Goal: Information Seeking & Learning: Check status

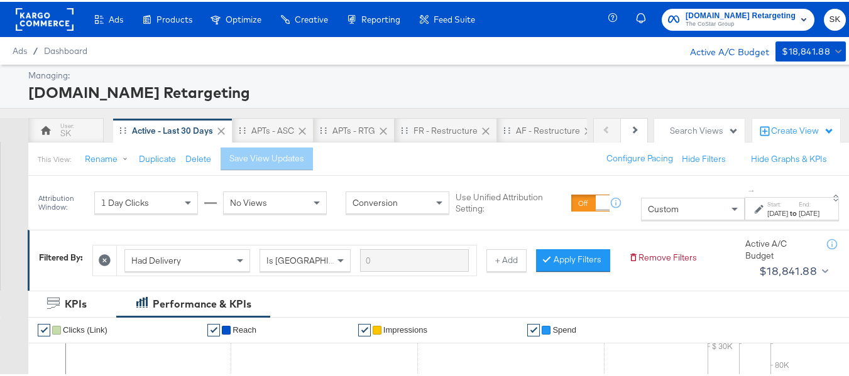
click at [48, 21] on rect at bounding box center [45, 17] width 58 height 23
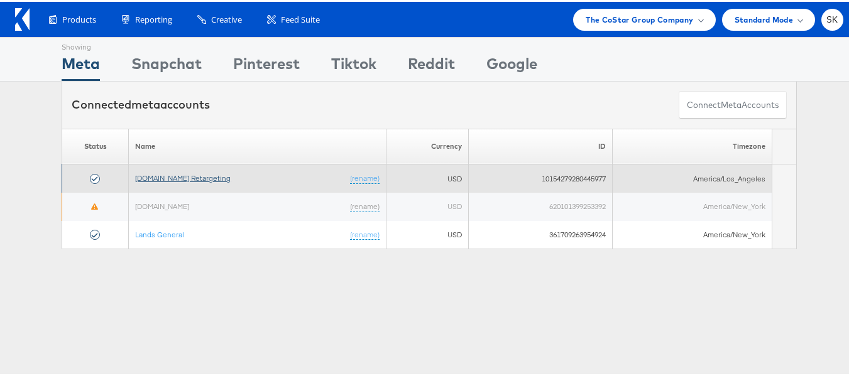
click at [206, 177] on link "[DOMAIN_NAME] Retargeting" at bounding box center [183, 176] width 96 height 9
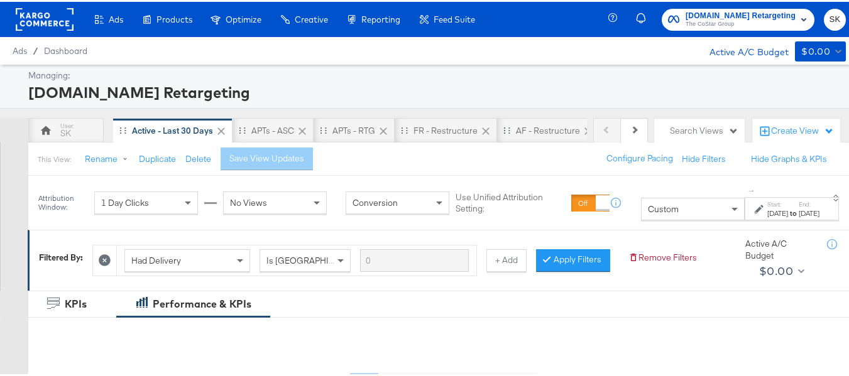
click at [648, 213] on span "Custom" at bounding box center [663, 207] width 31 height 11
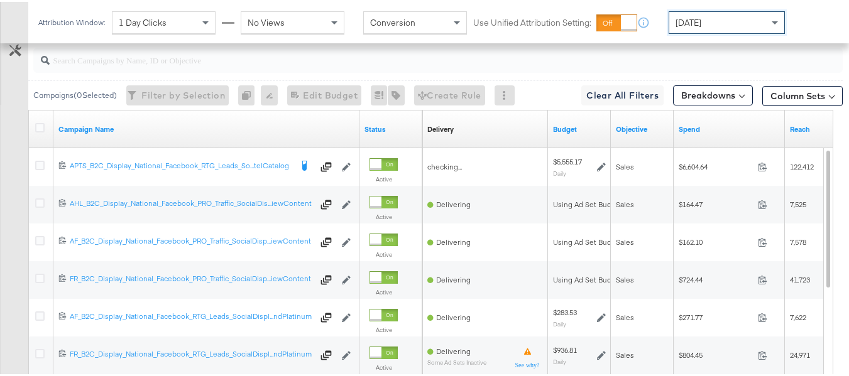
scroll to position [523, 0]
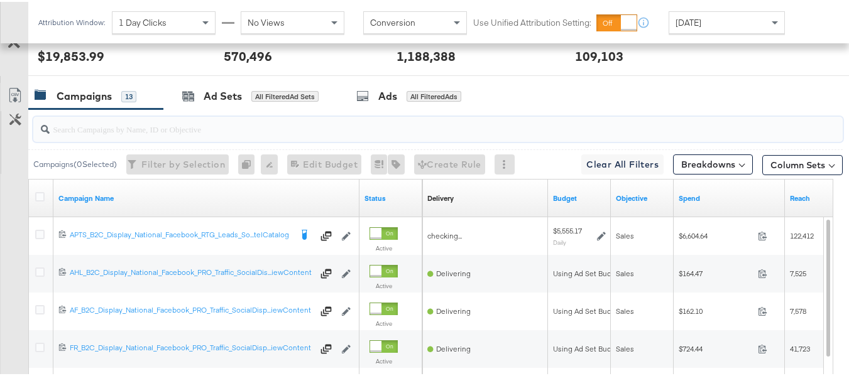
click at [88, 134] on input "search" at bounding box center [410, 122] width 721 height 25
paste input "APTS_B2C_Display_National_Facebook_RTG_Leads_SocialDisplay_Retargeting_Diamond_…"
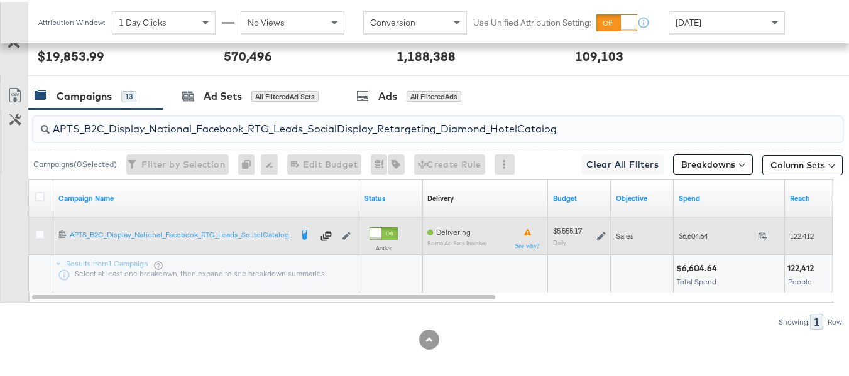
click at [683, 239] on span "$6,604.64" at bounding box center [716, 233] width 74 height 9
copy div "$6,604.64"
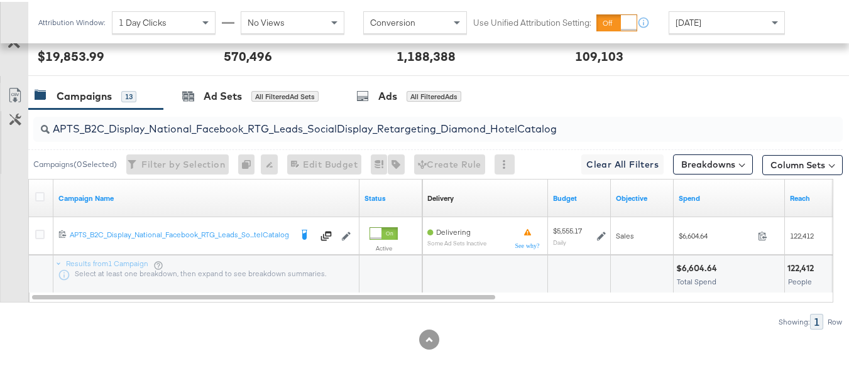
click at [165, 134] on input "APTS_B2C_Display_National_Facebook_RTG_Leads_SocialDisplay_Retargeting_Diamond_…" at bounding box center [410, 122] width 721 height 25
paste input "alwayson_Retargeting_DARE24_DiamondPlatinum"
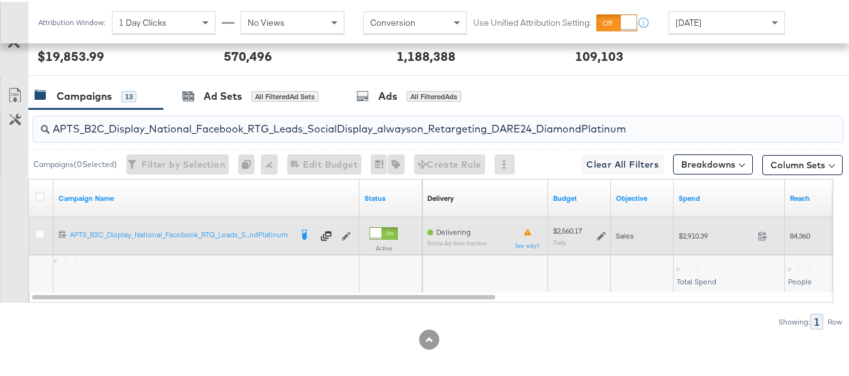
click at [698, 244] on div "$2,910.39 2910.39" at bounding box center [729, 233] width 111 height 19
copy div "$2,910.39"
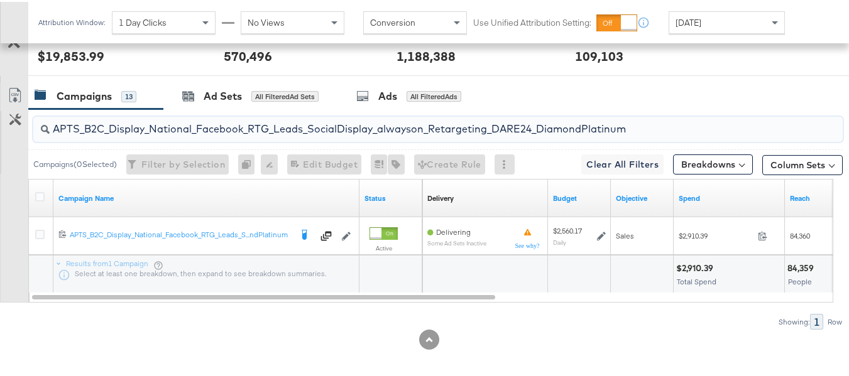
click at [151, 134] on input "APTS_B2C_Display_National_Facebook_RTG_Leads_SocialDisplay_alwayson_Retargeting…" at bounding box center [410, 122] width 721 height 25
paste input "FR_B2C_Display_National_Facebook_RTG_Leads_SocialDisplay_alwayson_Retargeting_FR"
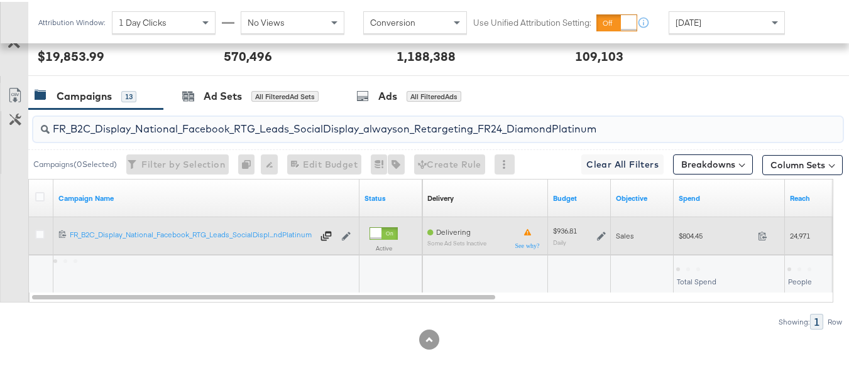
click at [700, 244] on div "$804.45 804.45" at bounding box center [729, 233] width 111 height 19
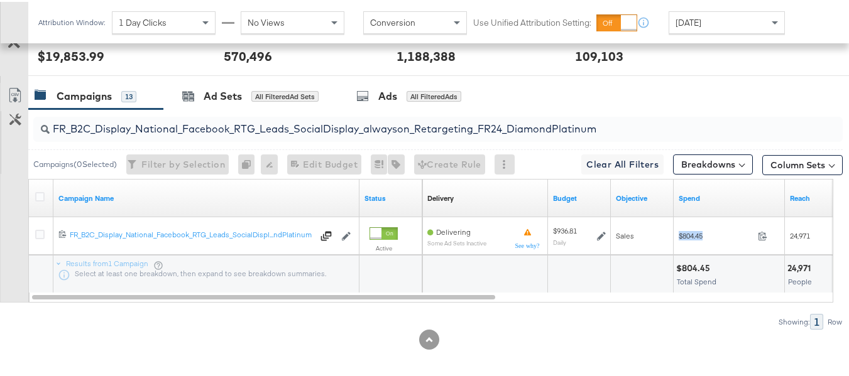
copy div "$804.45"
click at [223, 128] on div "FR_B2C_Display_National_Facebook_RTG_Leads_SocialDisplay_alwayson_Retargeting_F…" at bounding box center [435, 127] width 814 height 40
click at [222, 134] on input "FR_B2C_Display_National_Facebook_RTG_Leads_SocialDisplay_alwayson_Retargeting_F…" at bounding box center [410, 122] width 721 height 25
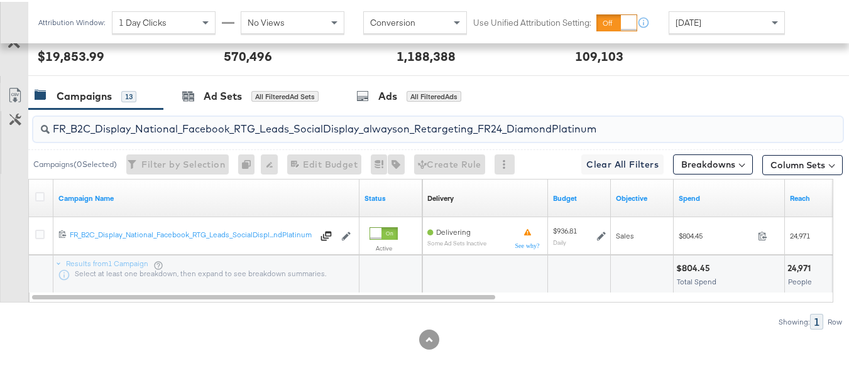
paste input "AF_B2C_Display_National_Facebook_RTG_Leads_SocialDisplay_alwayson_Retargeting_AF"
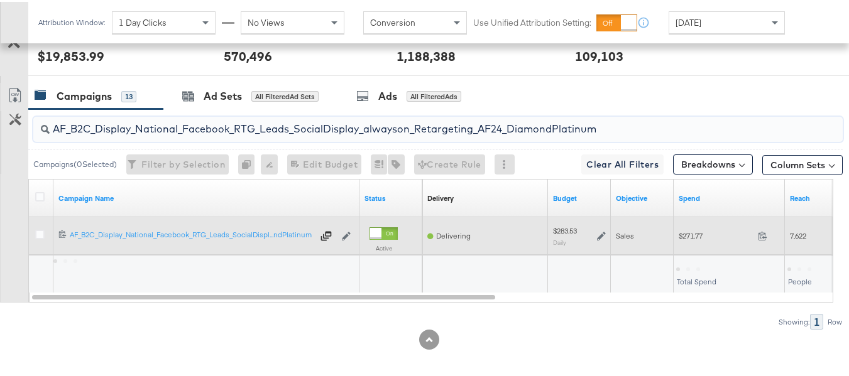
click at [684, 239] on span "$271.77" at bounding box center [716, 233] width 74 height 9
copy div "$271.77"
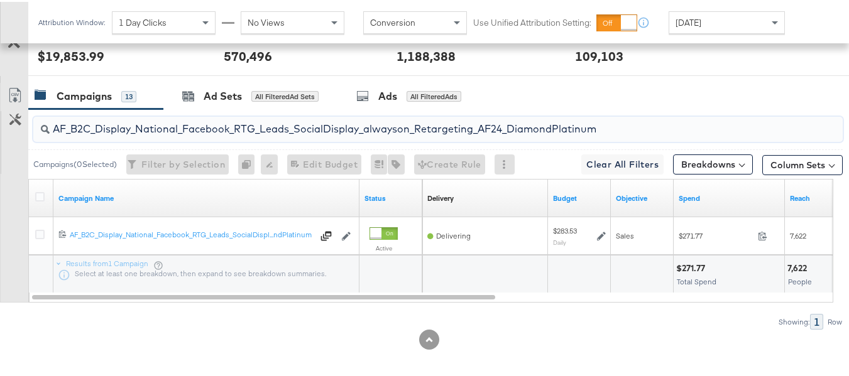
click at [244, 134] on input "AF_B2C_Display_National_Facebook_RTG_Leads_SocialDisplay_alwayson_Retargeting_A…" at bounding box center [410, 122] width 721 height 25
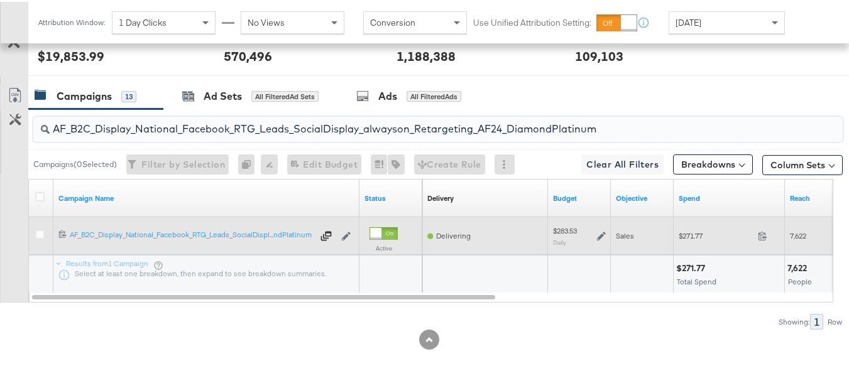
paste input "HL_B2C_Display_National_Facebook_RTG_Leads_SocialDisplay_alwayson_Retargeting_A…"
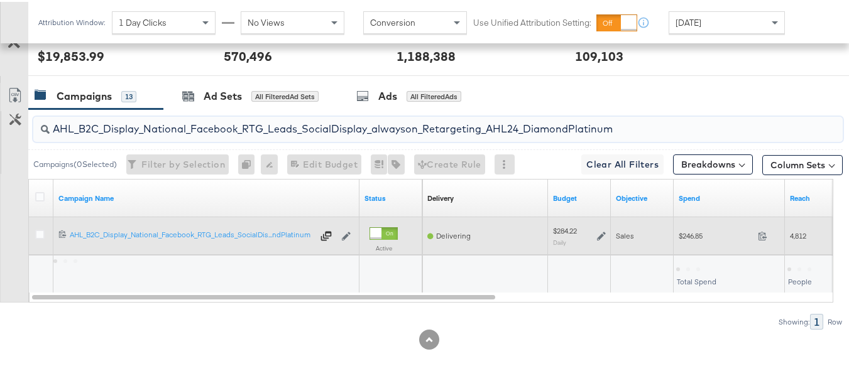
click at [689, 239] on span "$246.85" at bounding box center [716, 233] width 74 height 9
copy div "$246.85"
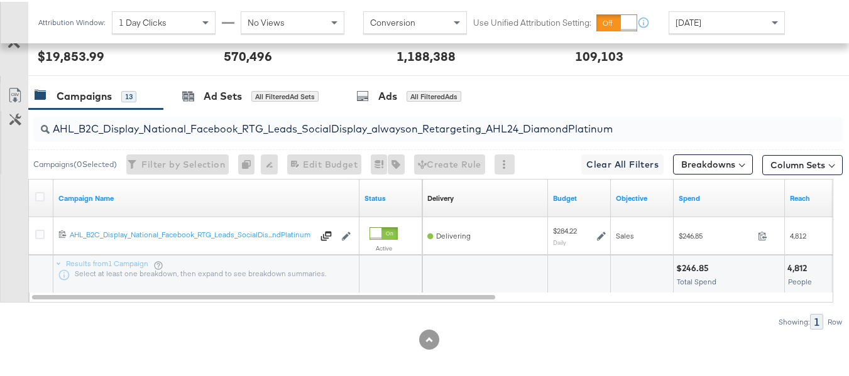
click at [293, 134] on input "AHL_B2C_Display_National_Facebook_RTG_Leads_SocialDisplay_alwayson_Retargeting_…" at bounding box center [410, 122] width 721 height 25
paste input "PTS_B2C_Display_National_Facebook_PRO_Traffic_SocialDisplay_alwayson_ASC_DARE24…"
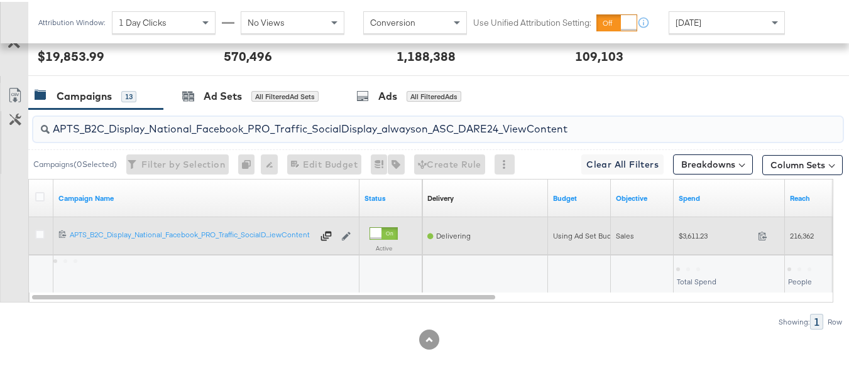
click at [698, 239] on span "$3,611.23" at bounding box center [716, 233] width 74 height 9
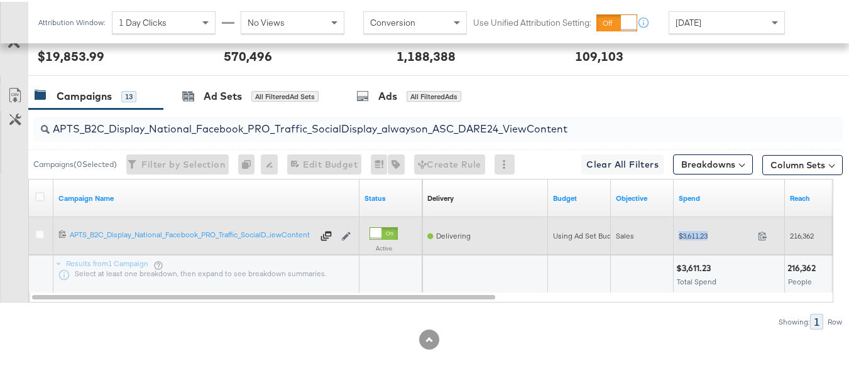
click at [698, 239] on span "$3,611.23" at bounding box center [716, 233] width 74 height 9
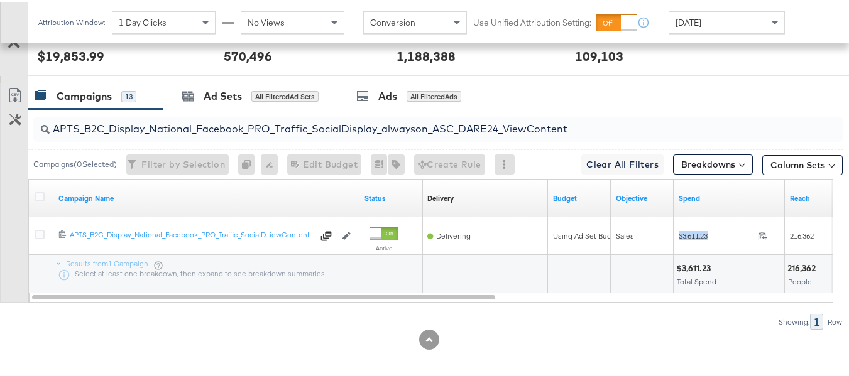
copy div "$3,611.23"
click at [240, 134] on input "APTS_B2C_Display_National_Facebook_PRO_Traffic_SocialDisplay_alwayson_ASC_DARE2…" at bounding box center [410, 122] width 721 height 25
paste input "Leads_SocialDisplay_alwayson_ASC_DARE24_Purchase"
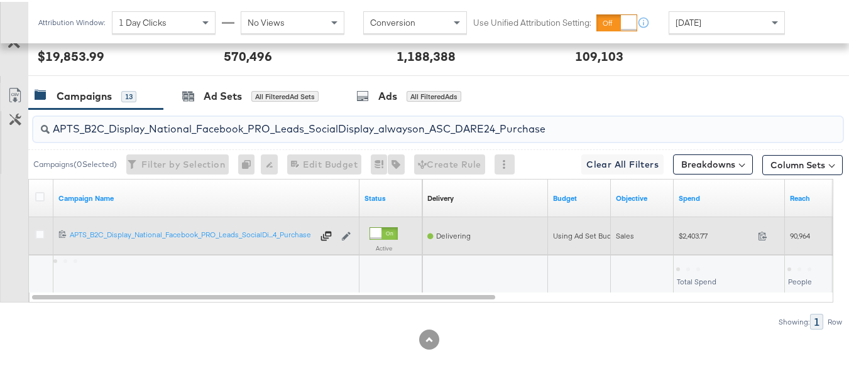
click at [691, 239] on span "$2,403.77" at bounding box center [716, 233] width 74 height 9
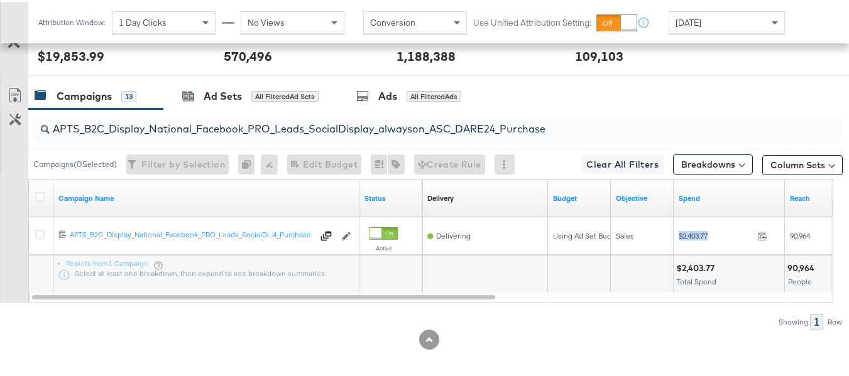
copy div "$2,403.77"
click at [279, 134] on input "APTS_B2C_Display_National_Facebook_PRO_Leads_SocialDisplay_alwayson_ASC_DARE24_…" at bounding box center [410, 122] width 721 height 25
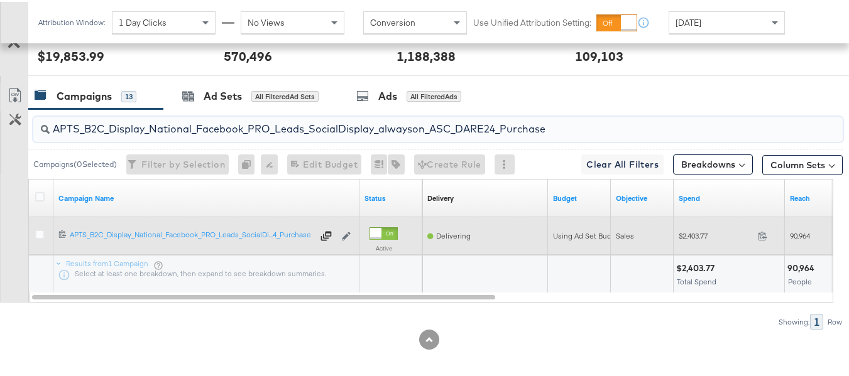
paste input "F_B2C_Display_National_Facebook_PRO_Traffic_SocialDisplay_alwayson_ASC_AF24_Vie…"
click at [695, 244] on div "$162.10 162.1" at bounding box center [729, 233] width 111 height 19
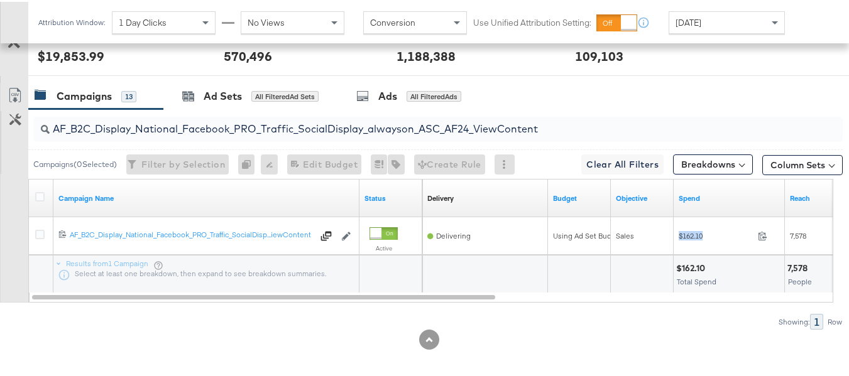
copy div "$162.10"
click at [204, 134] on input "AF_B2C_Display_National_Facebook_PRO_Traffic_SocialDisplay_alwayson_ASC_AF24_Vi…" at bounding box center [410, 122] width 721 height 25
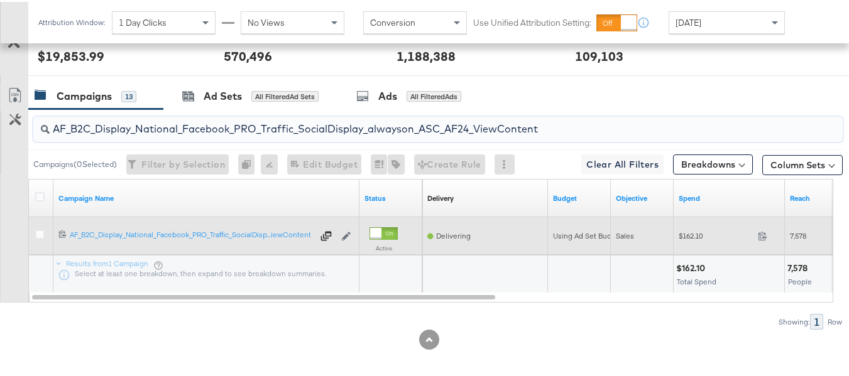
paste input "FR_B2C_Display_National_Facebook_PRO_Traffic_SocialDisplay_alwayson_ASC_FR"
click at [708, 239] on span "$724.44" at bounding box center [716, 233] width 74 height 9
click at [707, 239] on span "$724.44" at bounding box center [716, 233] width 74 height 9
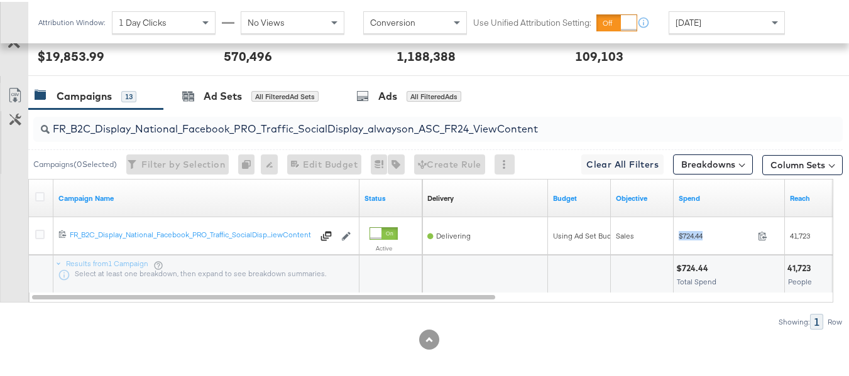
copy div "$724.44"
click at [276, 140] on div "FR_B2C_Display_National_Facebook_PRO_Traffic_SocialDisplay_alwayson_ASC_FR24_Vi…" at bounding box center [437, 127] width 809 height 25
paste input "AHL_B2C_Display_National_Facebook_PRO_Traffic_SocialDisplay_alwayson_ASC_AHL"
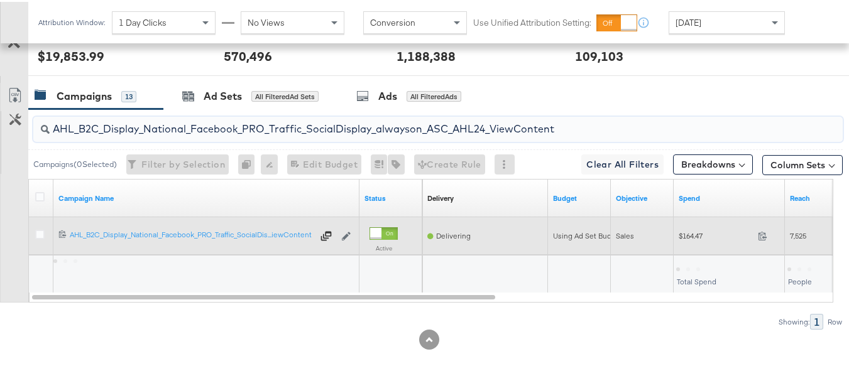
type input "AHL_B2C_Display_National_Facebook_PRO_Traffic_SocialDisplay_alwayson_ASC_AHL24_…"
click at [696, 239] on span "$164.47" at bounding box center [716, 233] width 74 height 9
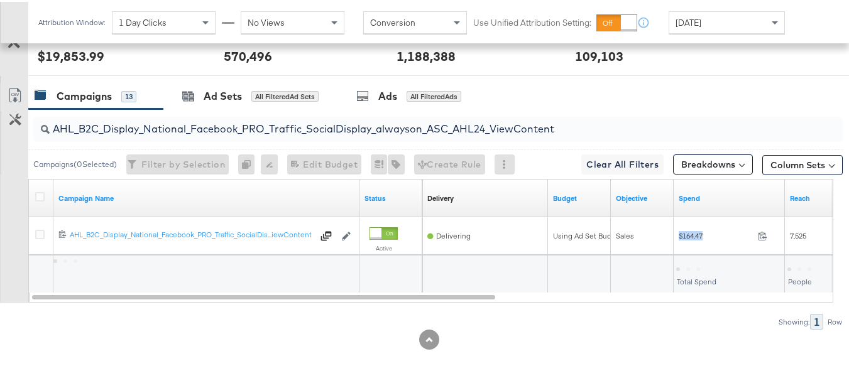
copy div "$164.47"
click at [601, 348] on div at bounding box center [429, 338] width 858 height 20
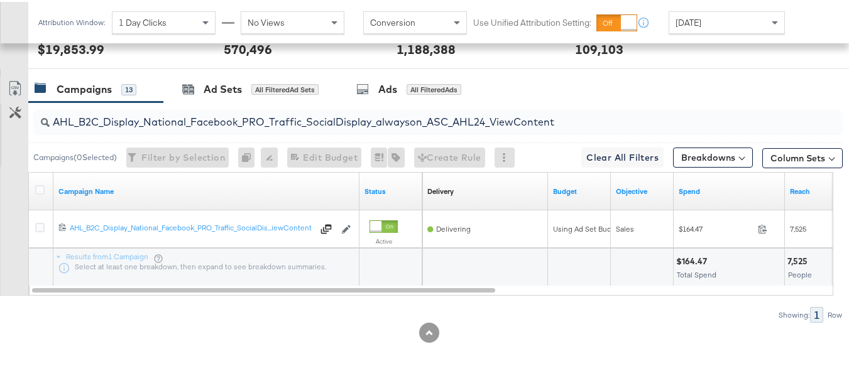
scroll to position [0, 0]
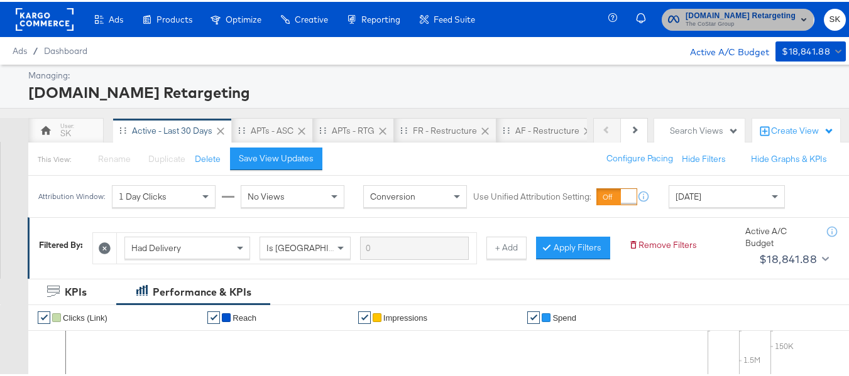
click at [696, 12] on span "Apartments.com Retargeting" at bounding box center [741, 14] width 110 height 13
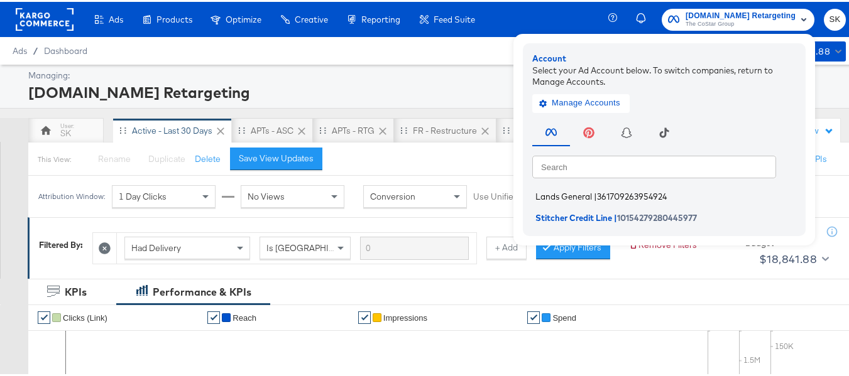
click at [561, 202] on li "Lands General | 361709263954924" at bounding box center [667, 195] width 270 height 18
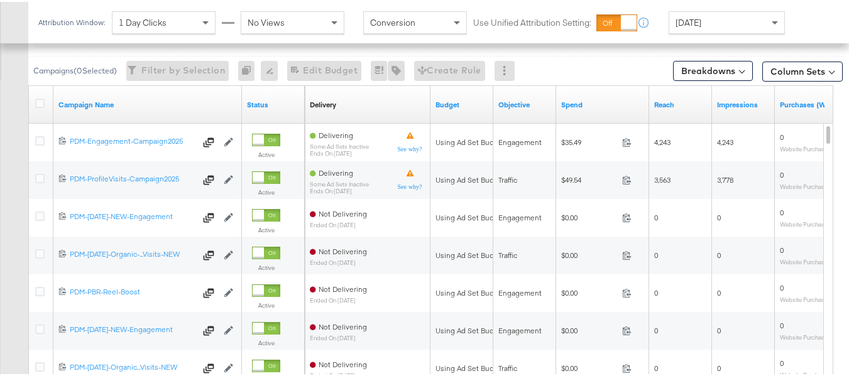
scroll to position [503, 0]
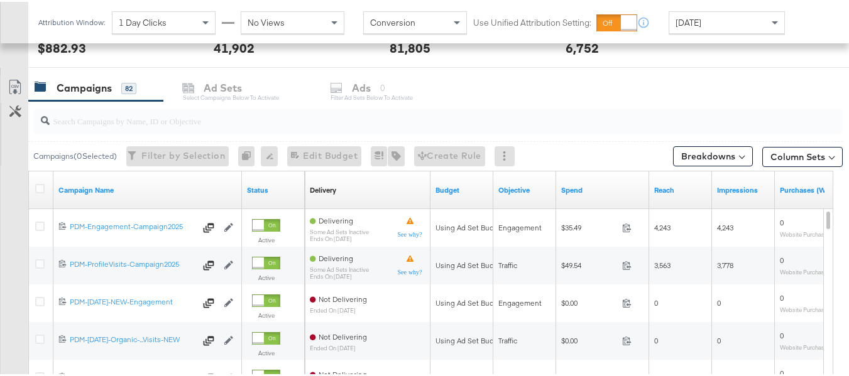
click at [134, 117] on input "search" at bounding box center [410, 114] width 721 height 25
paste input "B2C_LAND_KC_RT_Sig_24"
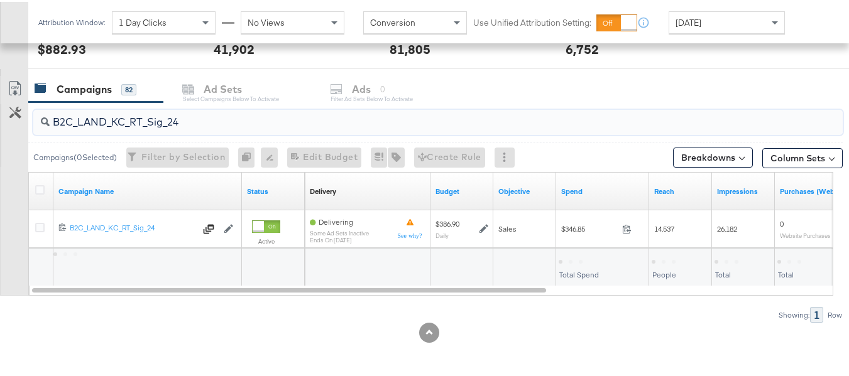
scroll to position [501, 0]
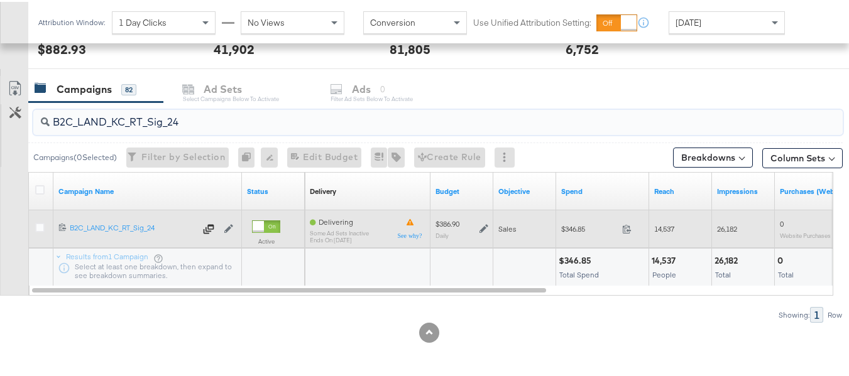
click at [578, 232] on span "$346.85" at bounding box center [589, 226] width 56 height 9
copy div "$346.85"
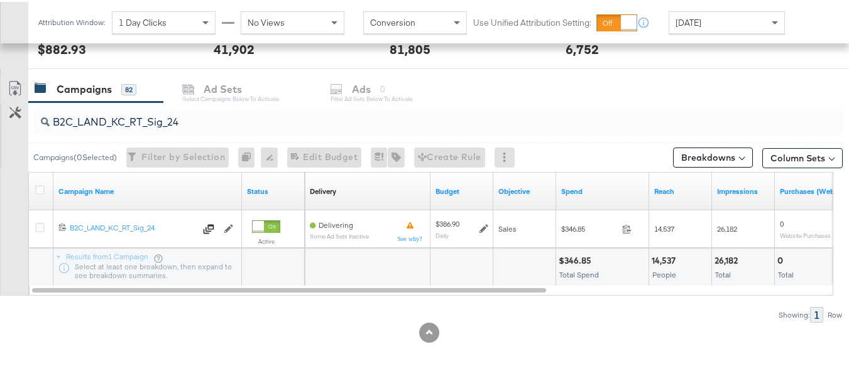
click at [226, 116] on input "B2C_LAND_KC_RT_Sig_24" at bounding box center [410, 115] width 721 height 25
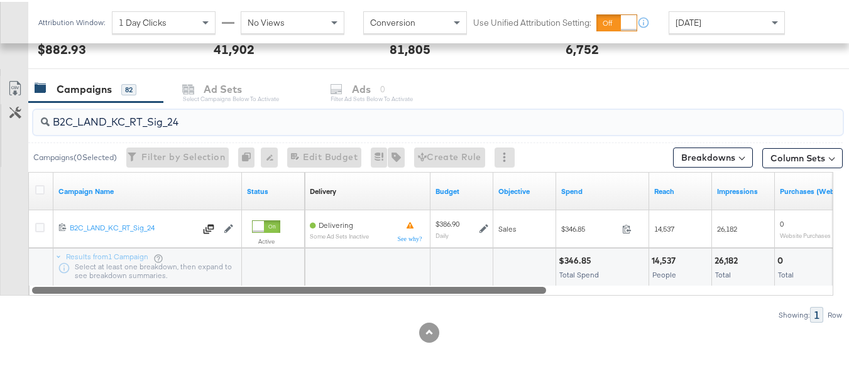
paste input "B_Ecommerce_KC_Retargeting_LW&LOA_Traffic"
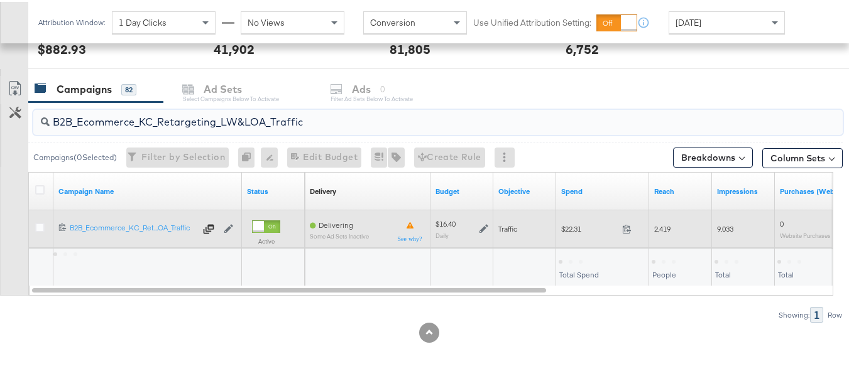
click at [573, 225] on span "$22.31" at bounding box center [589, 226] width 56 height 9
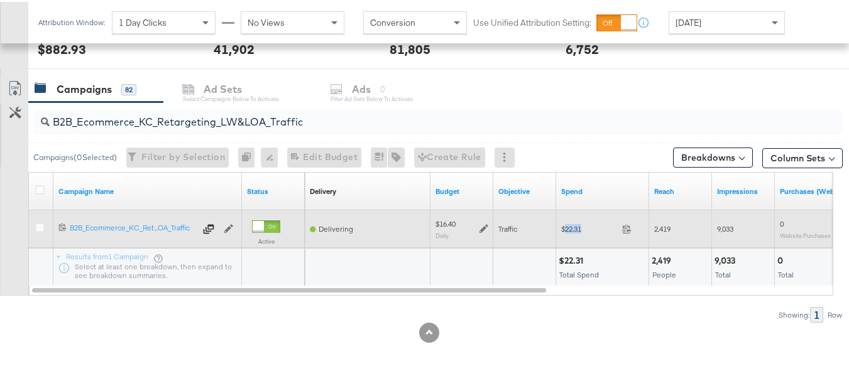
click at [573, 225] on span "$22.31" at bounding box center [589, 226] width 56 height 9
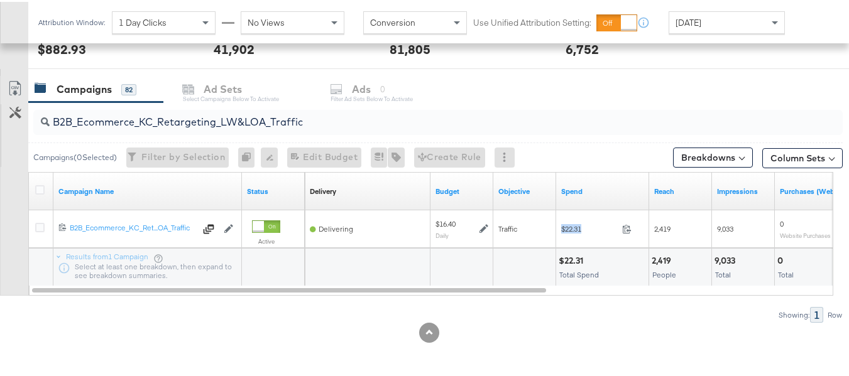
copy div "$22.31"
click at [202, 126] on input "B2B_Ecommerce_KC_Retargeting_LW&LOA_Traffic" at bounding box center [410, 115] width 721 height 25
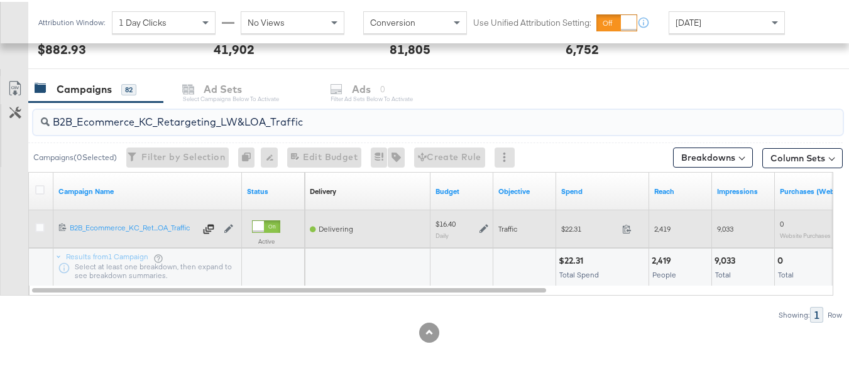
paste input "KC_Retargeting_Prospects & Clients_Conversions"
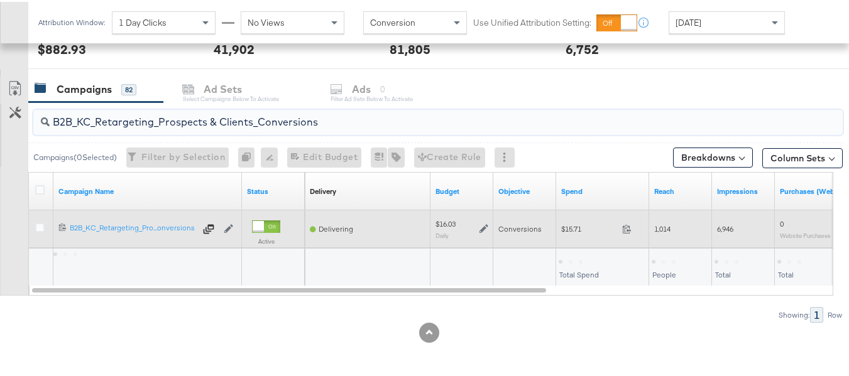
click at [571, 227] on span "$15.71" at bounding box center [589, 226] width 56 height 9
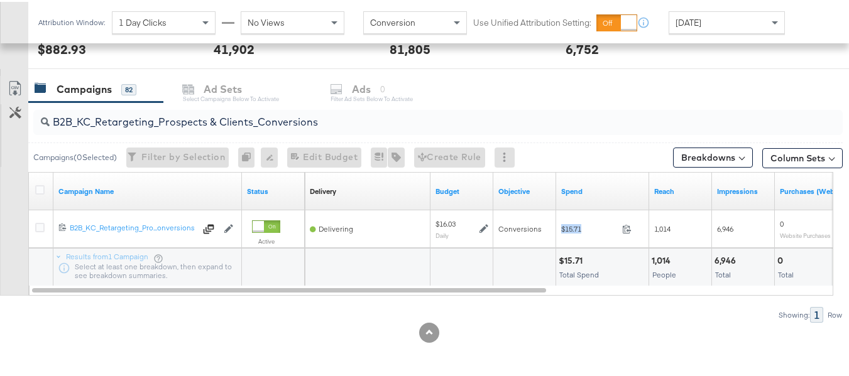
copy div "$15.71"
click at [217, 128] on div "B2B_KC_Retargeting_Prospects & Clients_Conversions" at bounding box center [437, 120] width 809 height 25
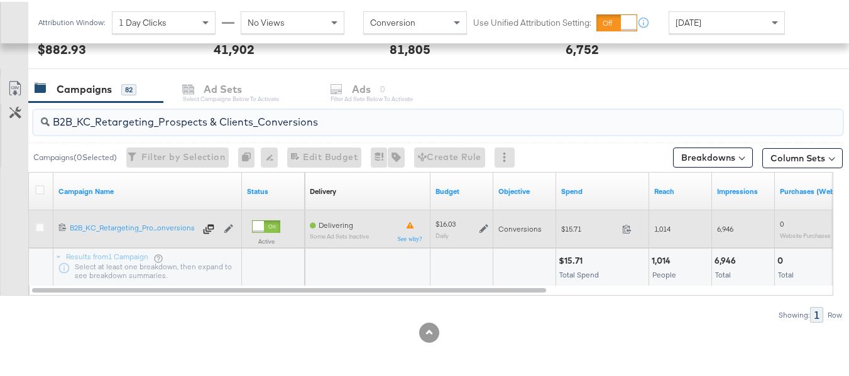
paste input "C_LAND_KC_Pros_Sig"
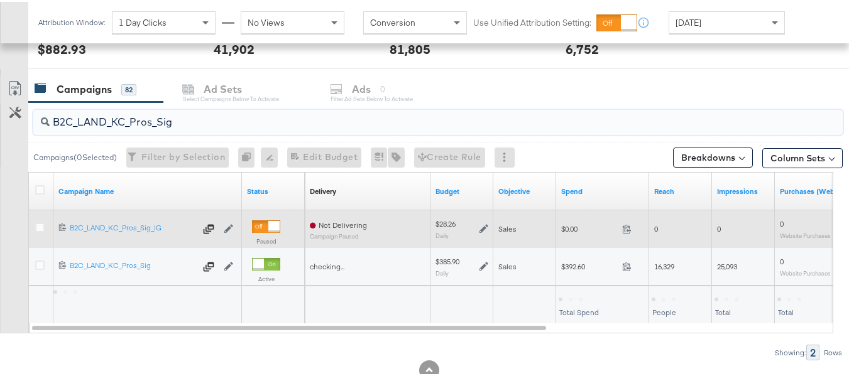
type input "B2C_LAND_KC_Pros_Sig"
click at [582, 236] on div "$0.00 0" at bounding box center [602, 226] width 93 height 19
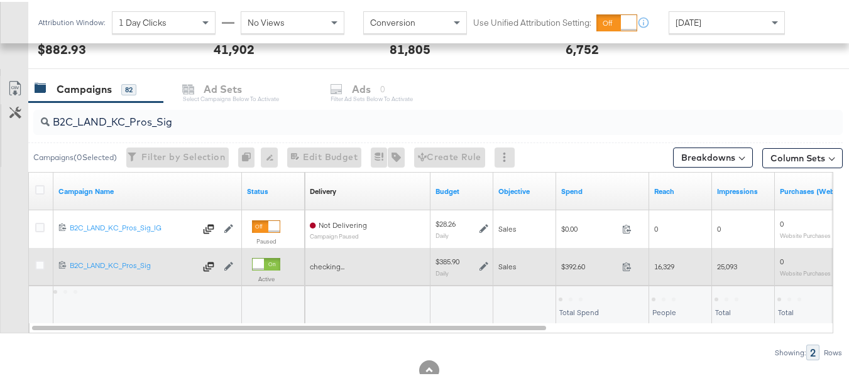
click at [581, 262] on span "$392.60" at bounding box center [589, 264] width 56 height 9
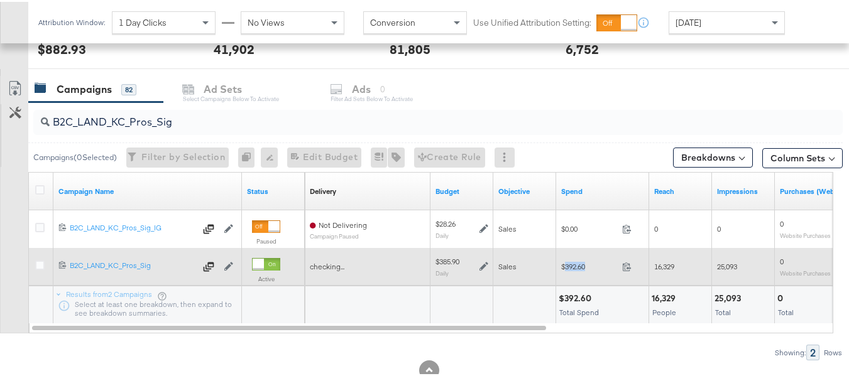
click at [581, 262] on span "$392.60" at bounding box center [589, 264] width 56 height 9
copy div "$392.60"
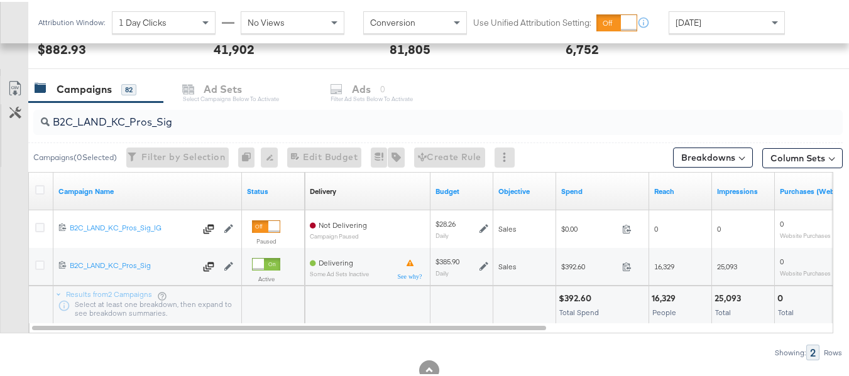
click at [524, 353] on div "Showing: 2 Rows" at bounding box center [421, 351] width 843 height 16
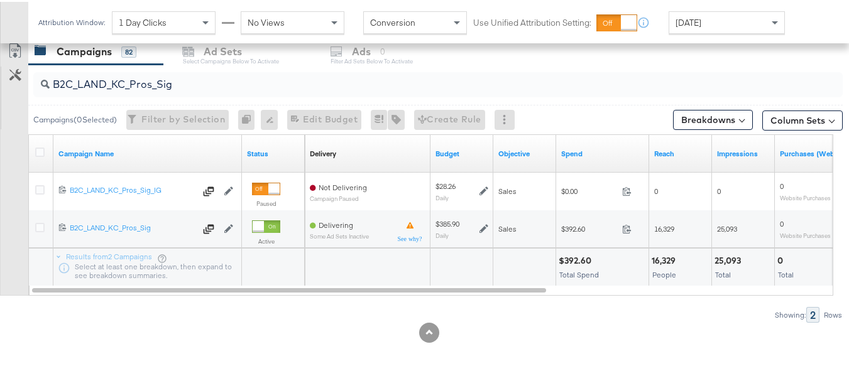
scroll to position [0, 0]
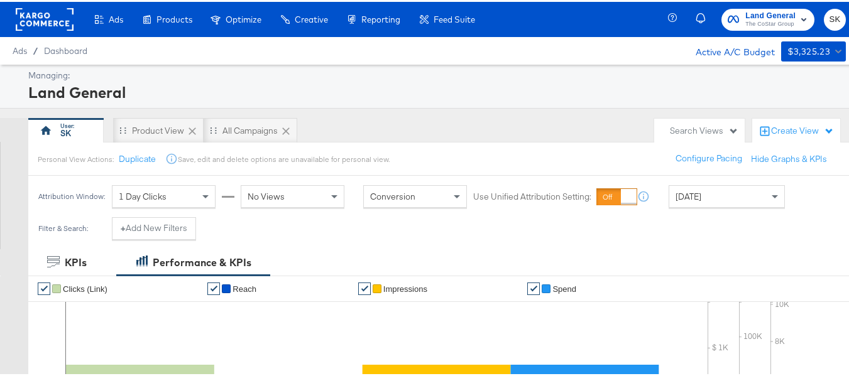
click at [745, 16] on span "Land General" at bounding box center [770, 14] width 50 height 13
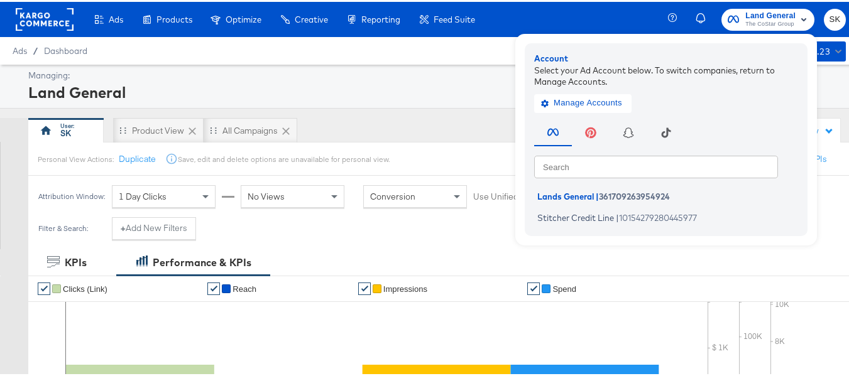
click at [24, 15] on rect at bounding box center [45, 17] width 58 height 23
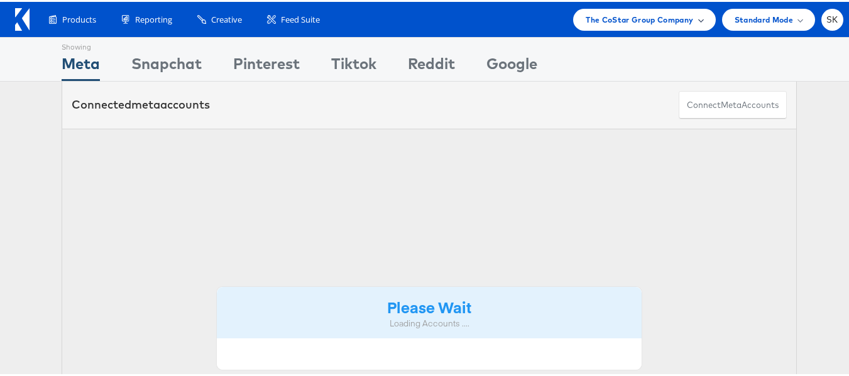
click at [631, 7] on div "The CoStar Group Company" at bounding box center [644, 18] width 142 height 22
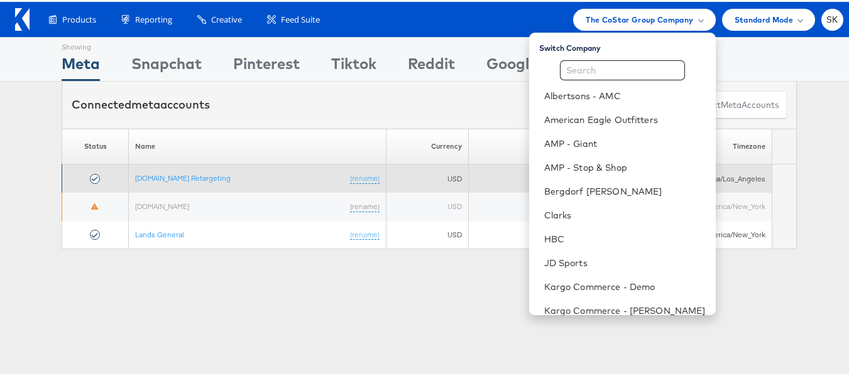
drag, startPoint x: 224, startPoint y: 266, endPoint x: 204, endPoint y: 188, distance: 80.5
click at [224, 266] on div "Showing Meta Showing Snapchat Showing Pinterest Showing Tiktok Showing Reddit S…" at bounding box center [429, 349] width 858 height 628
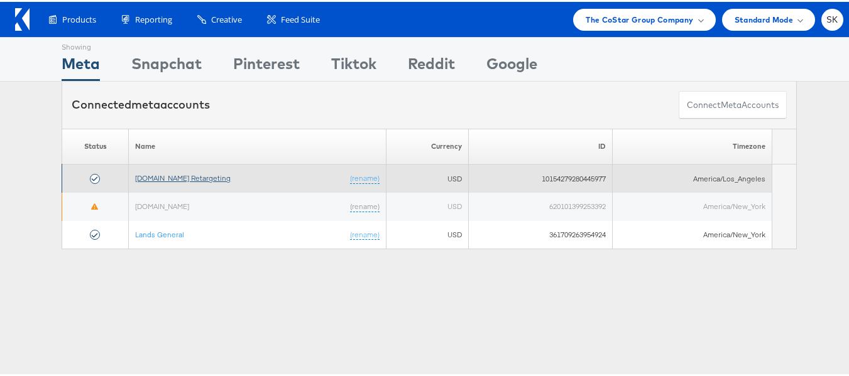
click at [202, 181] on link "Apartments.com Retargeting" at bounding box center [183, 176] width 96 height 9
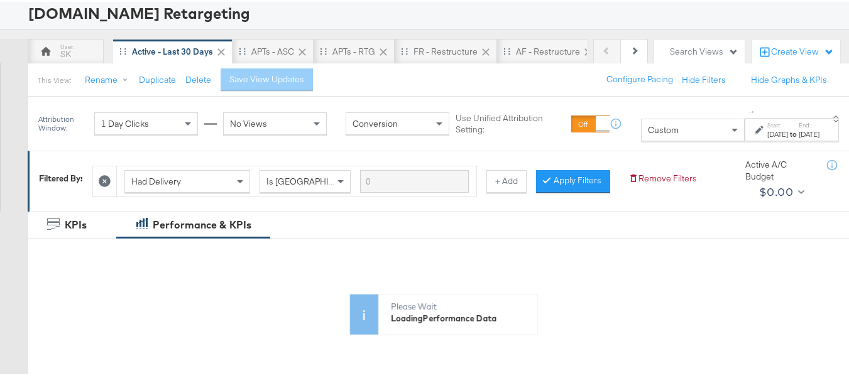
scroll to position [126, 0]
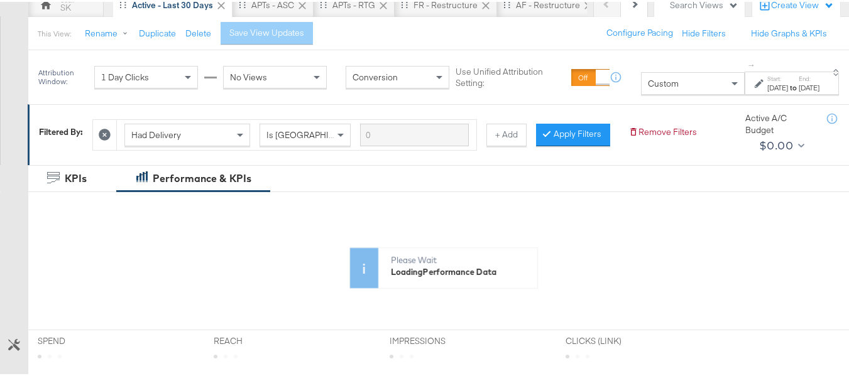
click at [642, 76] on div "Custom" at bounding box center [693, 81] width 102 height 21
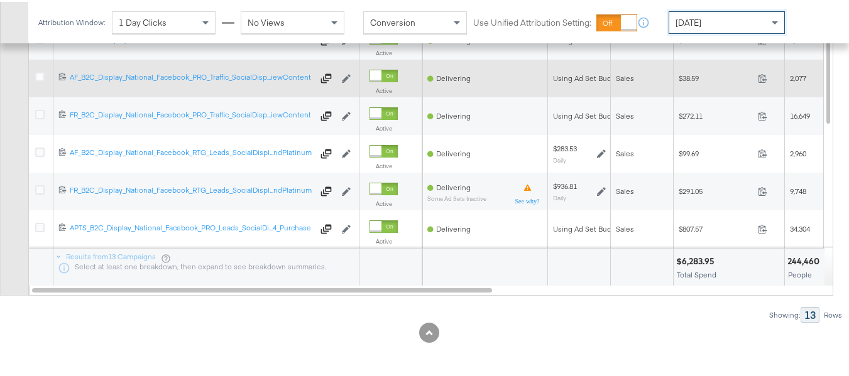
scroll to position [523, 0]
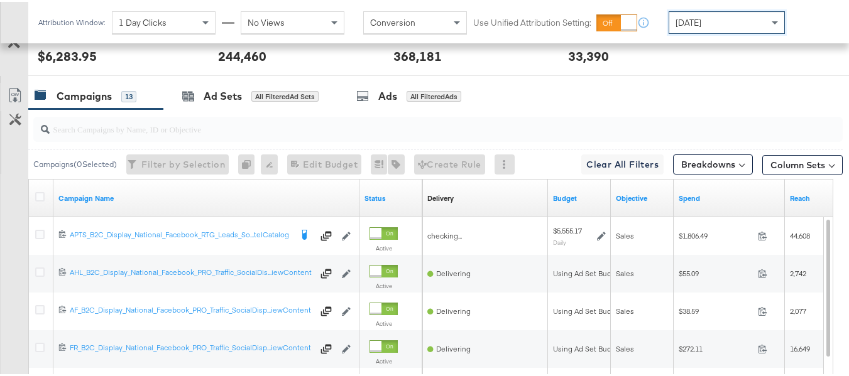
click at [132, 134] on input "search" at bounding box center [410, 122] width 721 height 25
paste input "APTS_B2C_Display_National_Facebook_RTG_Leads_SocialDisplay_Retargeting_Diamond_…"
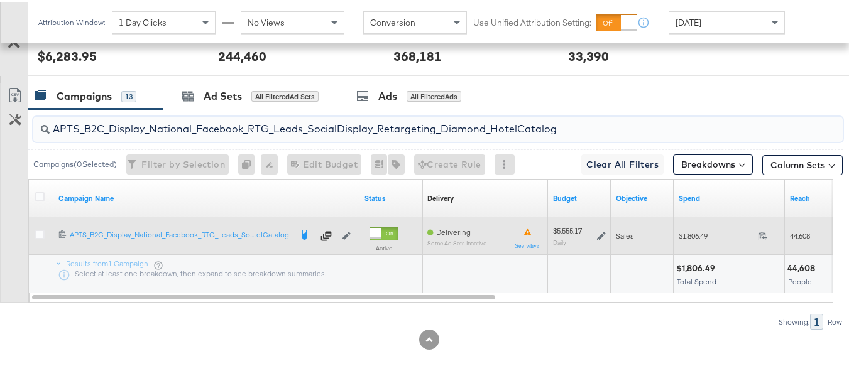
click at [689, 239] on span "$1,806.49" at bounding box center [716, 233] width 74 height 9
copy div "$1,806.49"
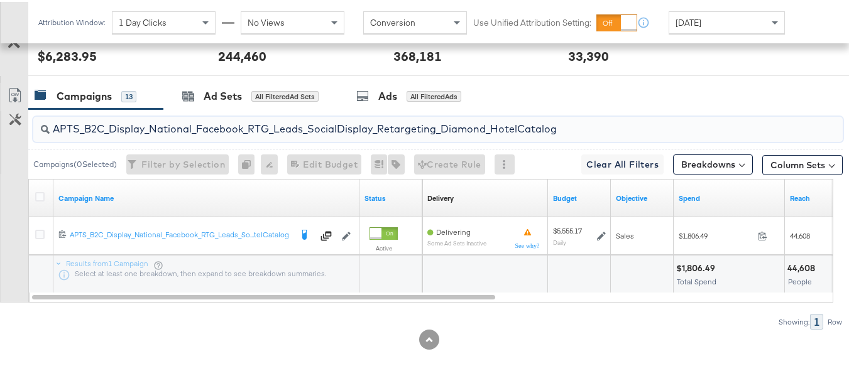
click at [276, 131] on input "APTS_B2C_Display_National_Facebook_RTG_Leads_SocialDisplay_Retargeting_Diamond_…" at bounding box center [410, 122] width 721 height 25
paste input "alwayson_Retargeting_DARE24_DiamondPlatinum"
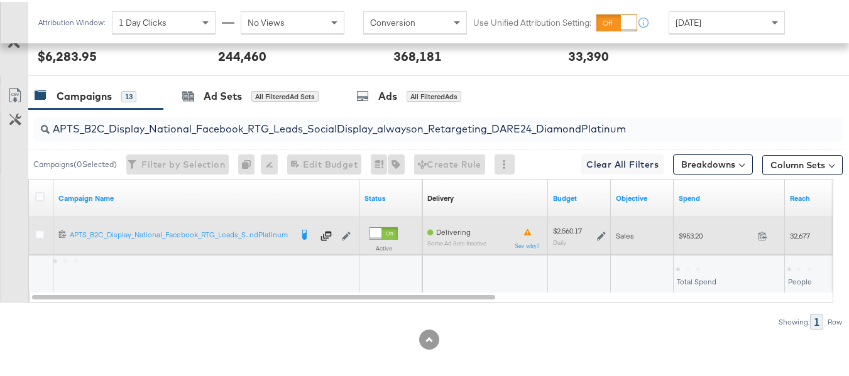
click at [684, 239] on span "$953.20" at bounding box center [716, 233] width 74 height 9
copy div "$953.20"
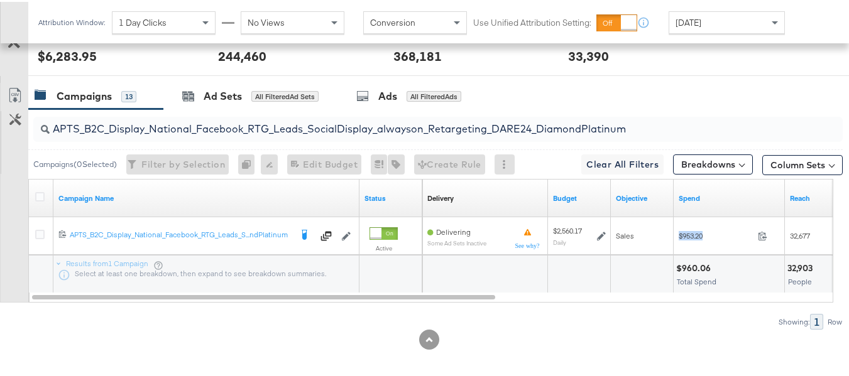
click at [225, 134] on input "APTS_B2C_Display_National_Facebook_RTG_Leads_SocialDisplay_alwayson_Retargeting…" at bounding box center [410, 122] width 721 height 25
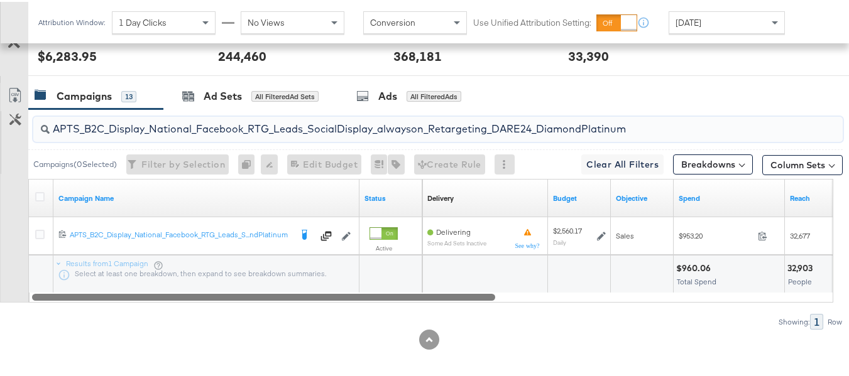
paste input "FR_B2C_Display_National_Facebook_RTG_Leads_SocialDisplay_alwayson_Retargeting_FR"
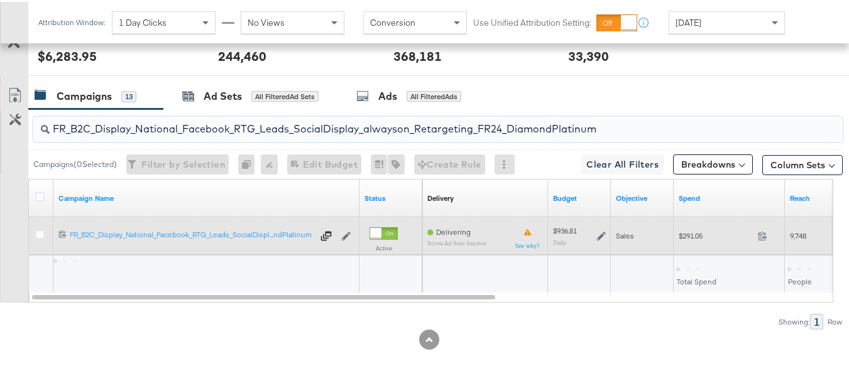
click at [686, 239] on span "$291.05" at bounding box center [716, 233] width 74 height 9
copy div "$291.05"
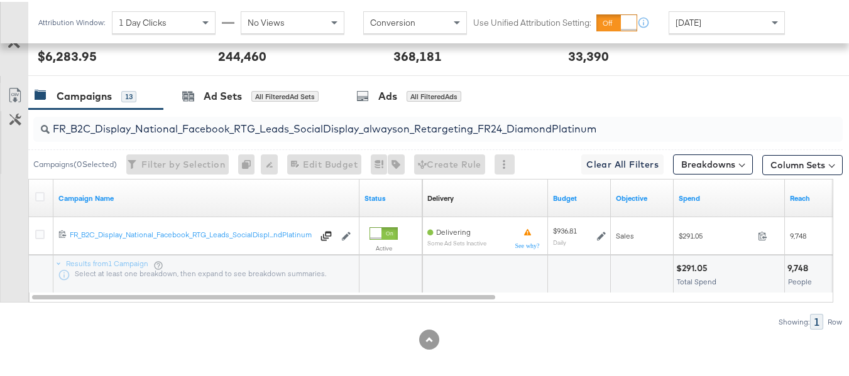
click at [297, 134] on input "FR_B2C_Display_National_Facebook_RTG_Leads_SocialDisplay_alwayson_Retargeting_F…" at bounding box center [410, 122] width 721 height 25
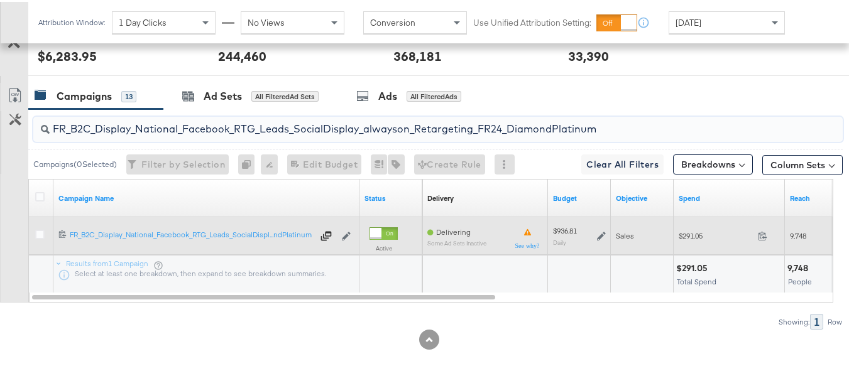
paste input "AF_B2C_Display_National_Facebook_RTG_Leads_SocialDisplay_alwayson_Retargeting_AF"
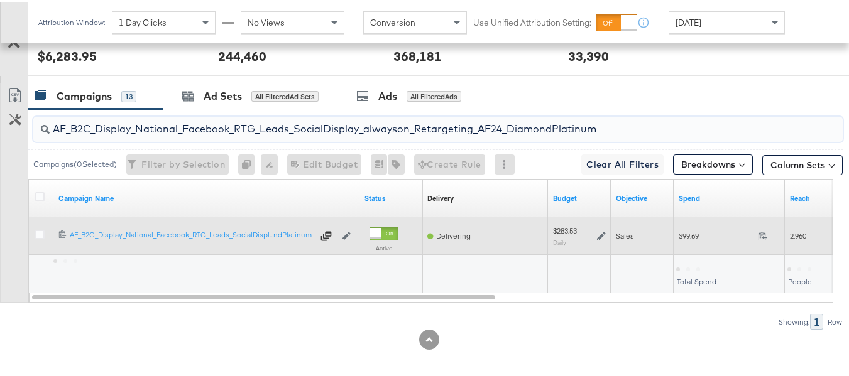
click at [699, 239] on span "$99.69" at bounding box center [716, 233] width 74 height 9
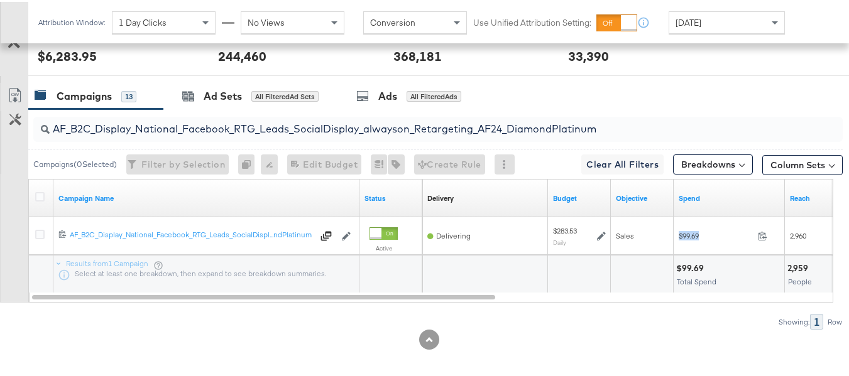
copy div "$99.69"
click at [310, 134] on input "AF_B2C_Display_National_Facebook_RTG_Leads_SocialDisplay_alwayson_Retargeting_A…" at bounding box center [410, 122] width 721 height 25
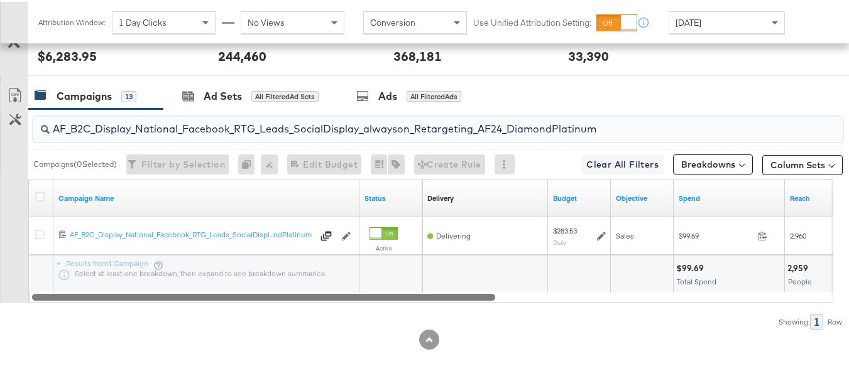
paste input "HL_B2C_Display_National_Facebook_RTG_Leads_SocialDisplay_alwayson_Retargeting_A…"
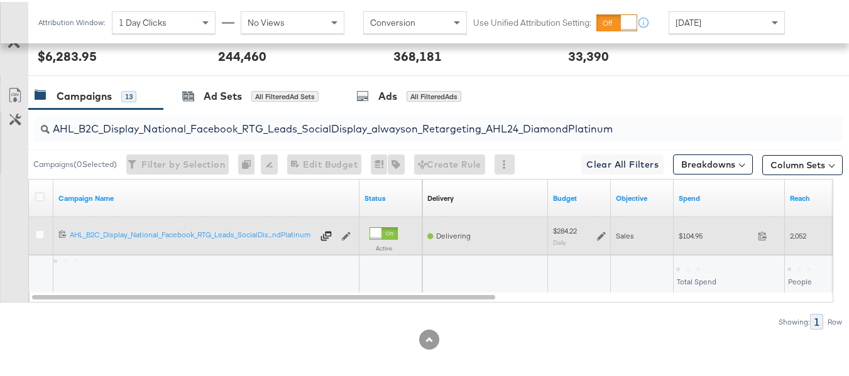
click at [682, 239] on span "$104.95" at bounding box center [716, 233] width 74 height 9
copy div "$104.95"
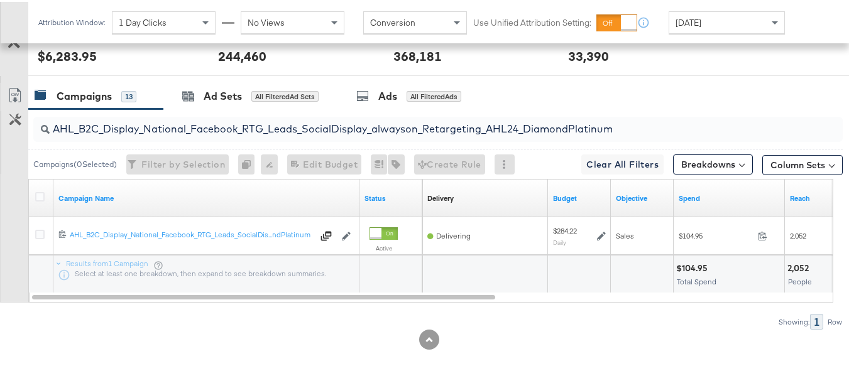
click at [276, 134] on input "AHL_B2C_Display_National_Facebook_RTG_Leads_SocialDisplay_alwayson_Retargeting_…" at bounding box center [410, 122] width 721 height 25
paste input "PTS_B2C_Display_National_Facebook_PRO_Traffic_SocialDisplay_alwayson_ASC_DARE24…"
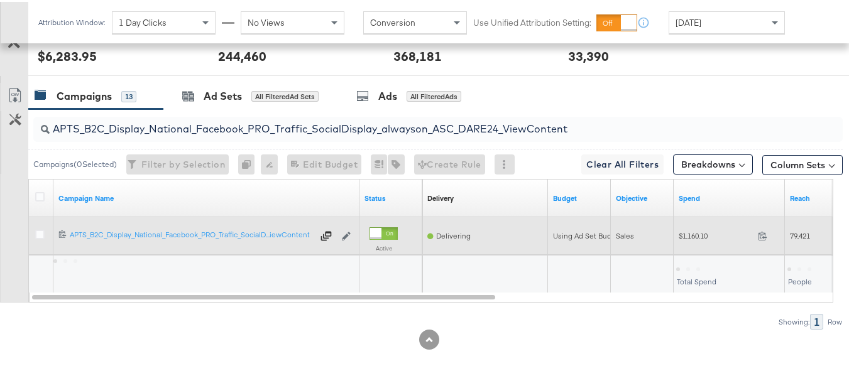
click at [684, 239] on span "$1,160.10" at bounding box center [716, 233] width 74 height 9
copy div "$1,160.10"
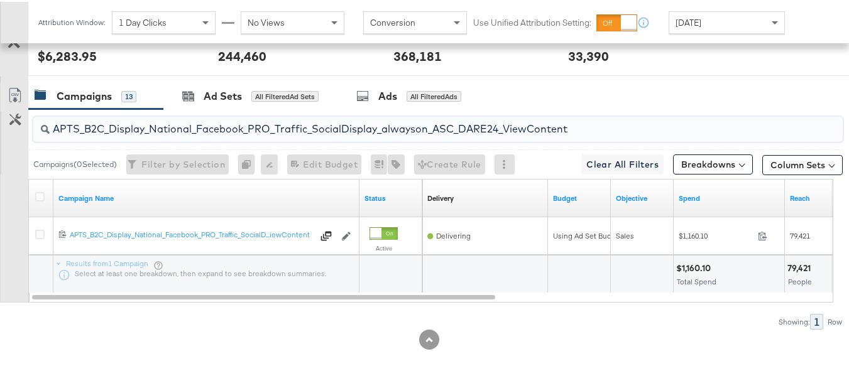
click at [303, 134] on input "APTS_B2C_Display_National_Facebook_PRO_Traffic_SocialDisplay_alwayson_ASC_DARE2…" at bounding box center [410, 122] width 721 height 25
paste input "Leads_SocialDisplay_alwayson_ASC_DARE24_Purchase"
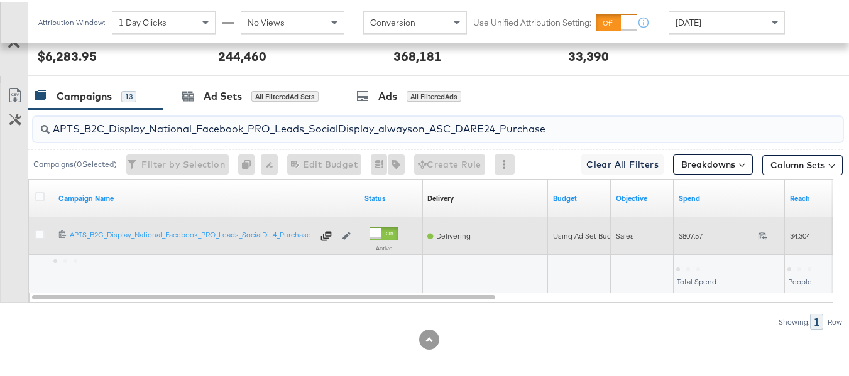
click at [677, 244] on div "$807.57 807.57" at bounding box center [729, 233] width 111 height 19
copy div "$807.57"
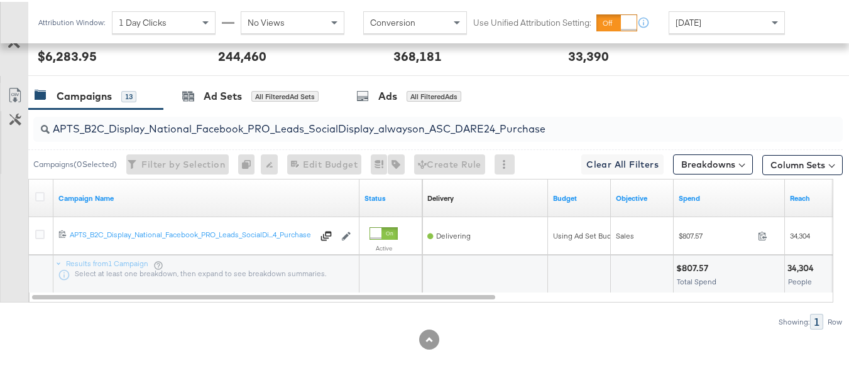
click at [256, 134] on input "APTS_B2C_Display_National_Facebook_PRO_Leads_SocialDisplay_alwayson_ASC_DARE24_…" at bounding box center [410, 122] width 721 height 25
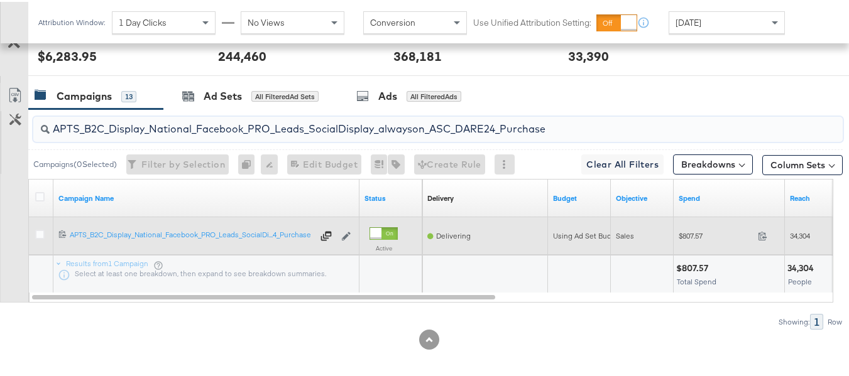
paste input "F_B2C_Display_National_Facebook_PRO_Traffic_SocialDisplay_alwayson_ASC_AF24_Vie…"
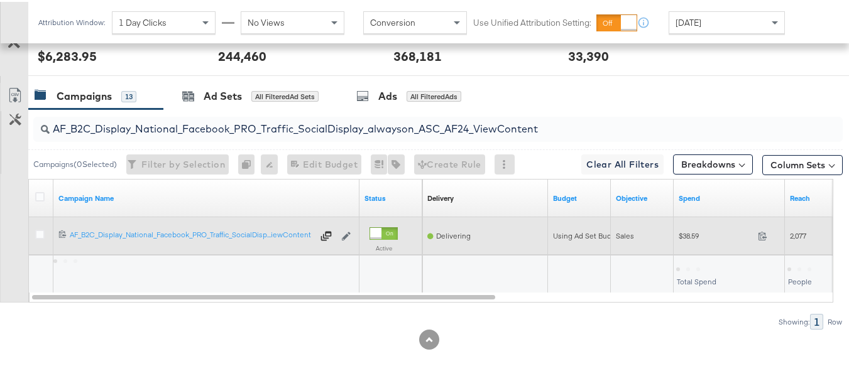
click at [686, 239] on span "$38.59" at bounding box center [716, 233] width 74 height 9
copy div "$38.59"
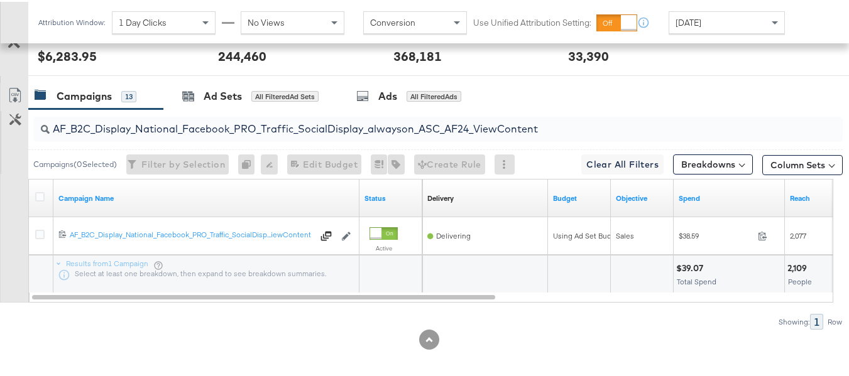
click at [270, 134] on input "AF_B2C_Display_National_Facebook_PRO_Traffic_SocialDisplay_alwayson_ASC_AF24_Vi…" at bounding box center [410, 122] width 721 height 25
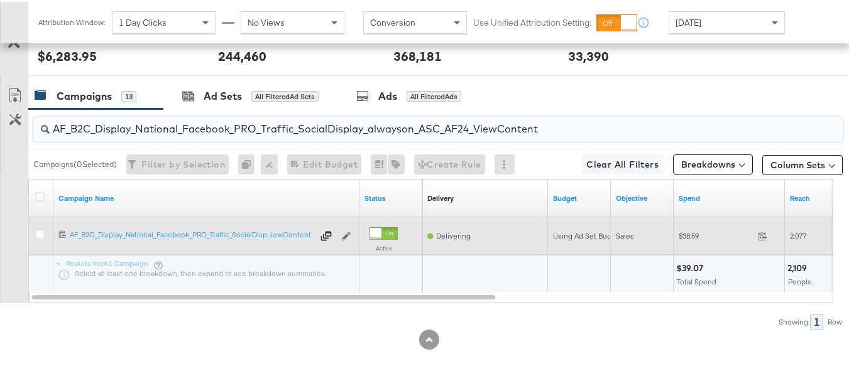
paste input "FR_B2C_Display_National_Facebook_PRO_Traffic_SocialDisplay_alwayson_ASC_FR"
click at [683, 244] on div "$272.11 272.11" at bounding box center [729, 233] width 111 height 19
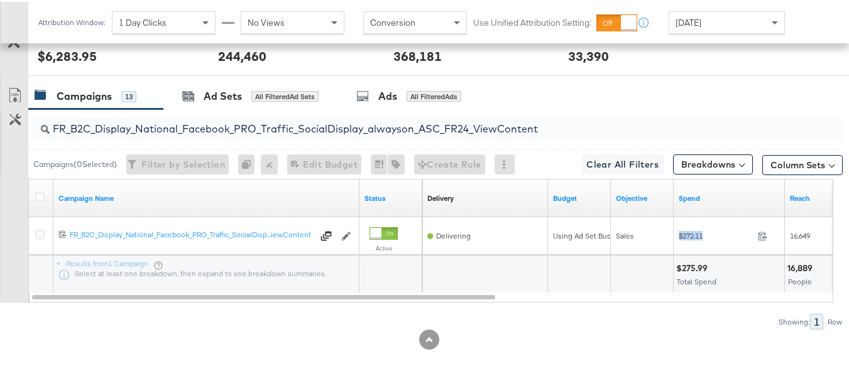
copy div "$272.11"
click at [312, 134] on input "FR_B2C_Display_National_Facebook_PRO_Traffic_SocialDisplay_alwayson_ASC_FR24_Vi…" at bounding box center [410, 122] width 721 height 25
paste input "AHL_B2C_Display_National_Facebook_PRO_Traffic_SocialDisplay_alwayson_ASC_AHL"
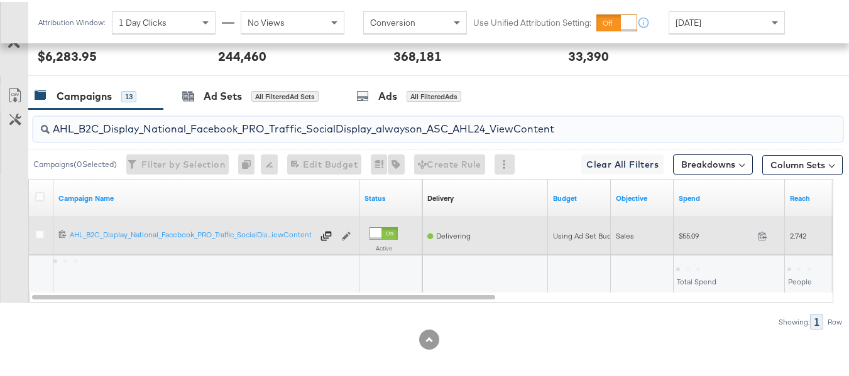
type input "AHL_B2C_Display_National_Facebook_PRO_Traffic_SocialDisplay_alwayson_ASC_AHL24_…"
click at [705, 253] on div "$55.09 55.09" at bounding box center [729, 235] width 111 height 38
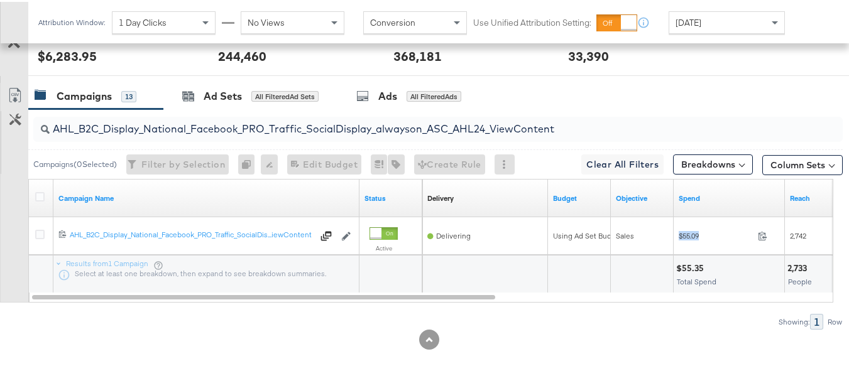
copy div "$55.09"
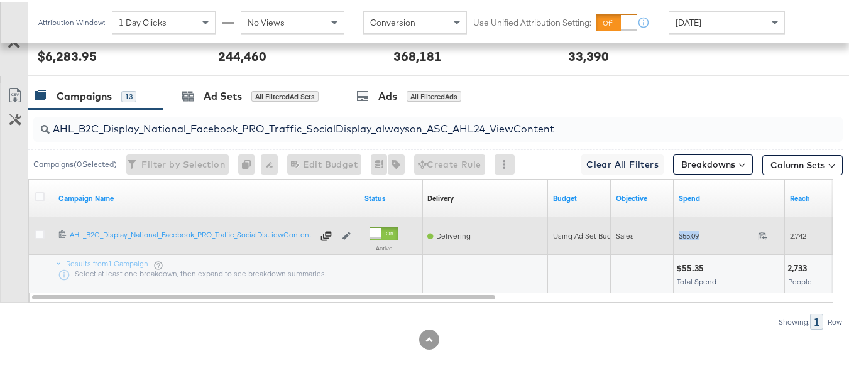
click at [754, 253] on div "$55.09 55.09" at bounding box center [729, 235] width 111 height 38
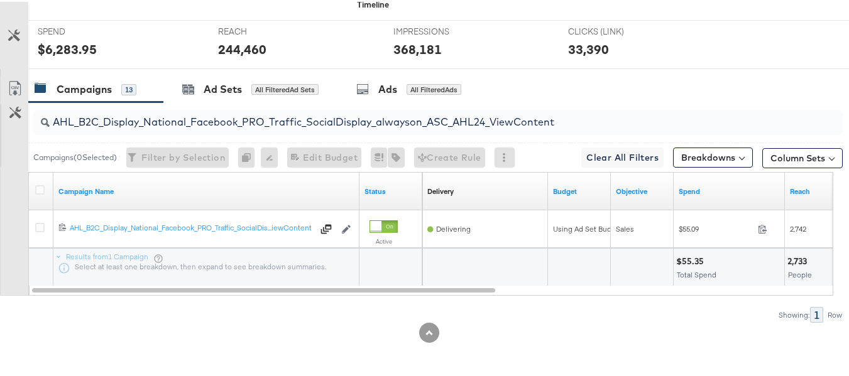
scroll to position [0, 0]
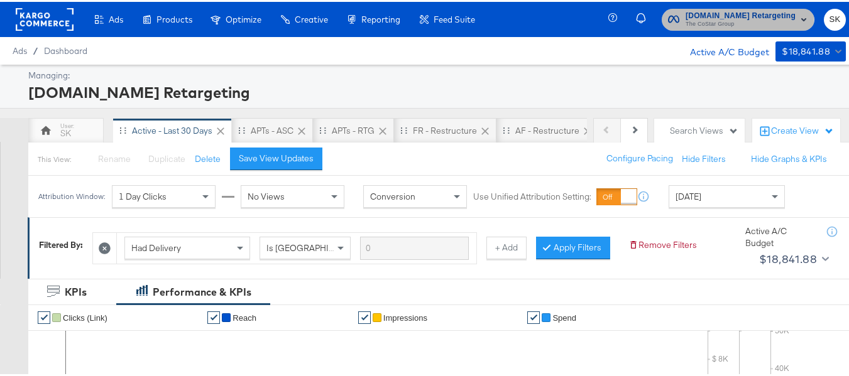
click at [695, 25] on span "The CoStar Group" at bounding box center [741, 23] width 110 height 10
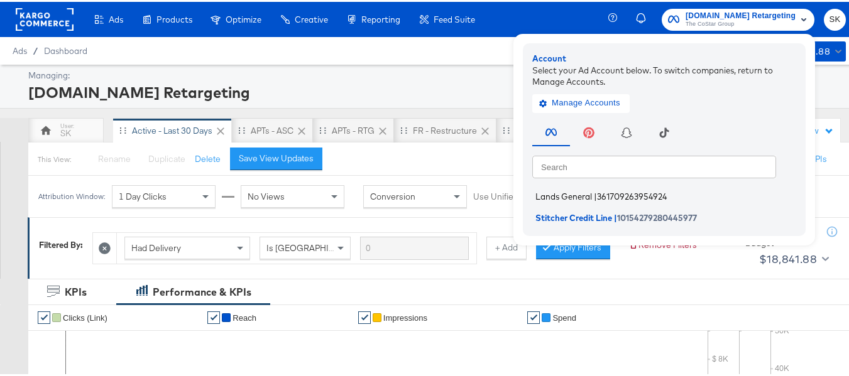
click at [600, 194] on span "361709263954924" at bounding box center [632, 195] width 70 height 10
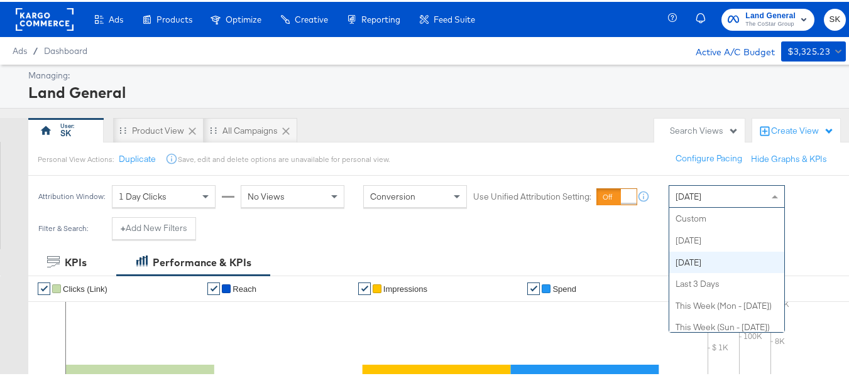
click at [696, 190] on span "[DATE]" at bounding box center [689, 194] width 26 height 11
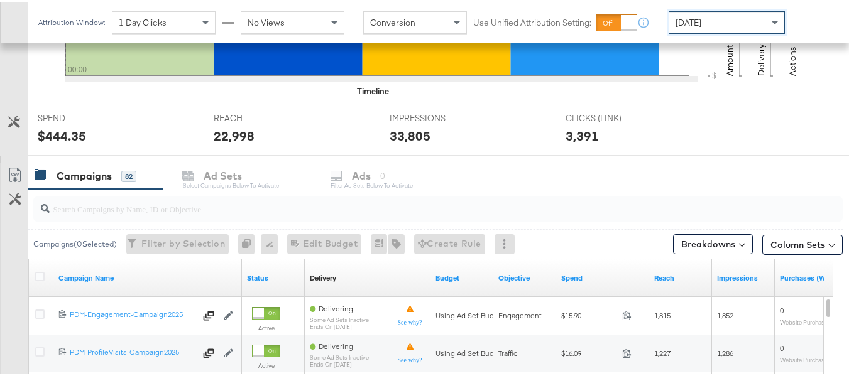
scroll to position [476, 0]
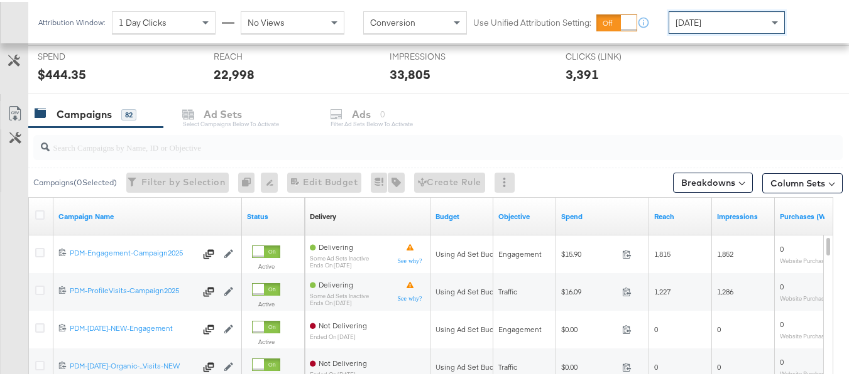
click at [112, 154] on div at bounding box center [437, 145] width 809 height 25
paste input "B2C_LAND_KC_RT_Sig_24"
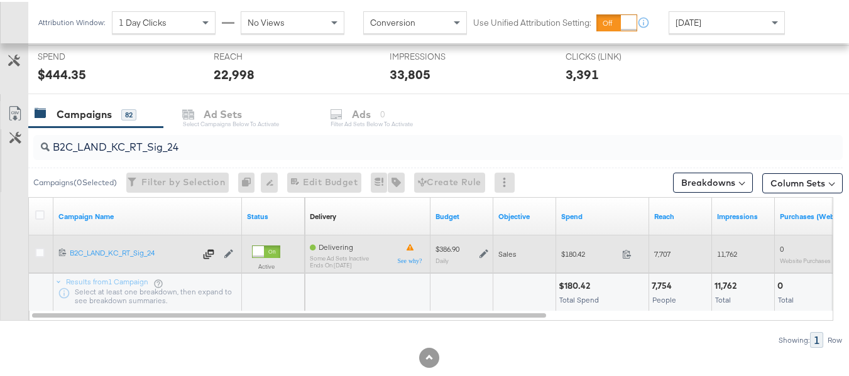
click at [577, 251] on span "$180.42" at bounding box center [589, 252] width 56 height 9
copy div "$180.42"
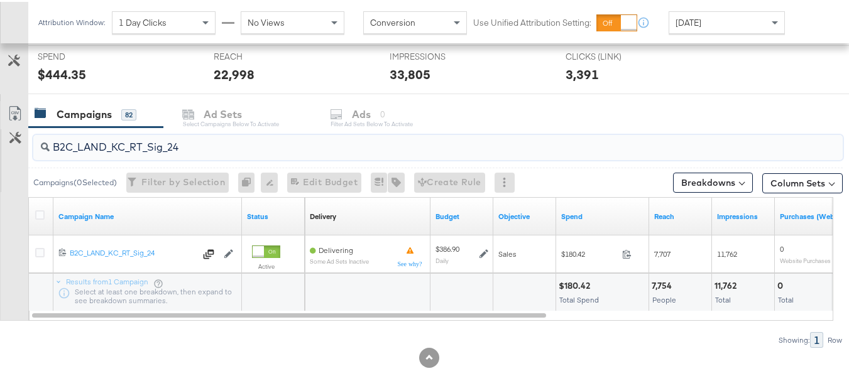
click at [234, 135] on input "B2C_LAND_KC_RT_Sig_24" at bounding box center [410, 140] width 721 height 25
paste input "B_Ecommerce_KC_Retargeting_LW&LOA_Traffic"
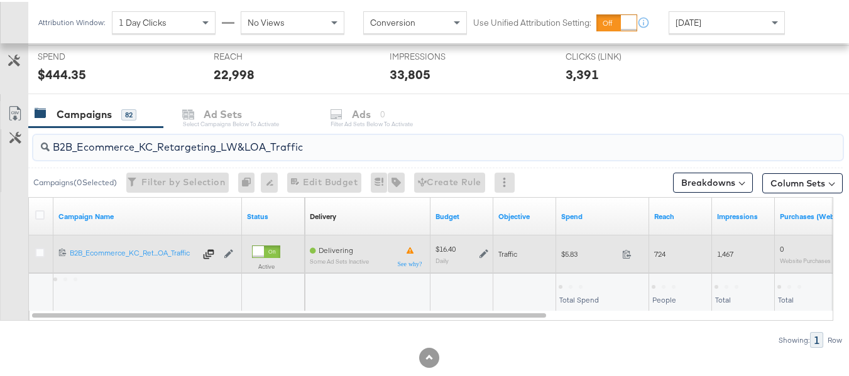
click at [569, 252] on span "$5.83" at bounding box center [589, 252] width 56 height 9
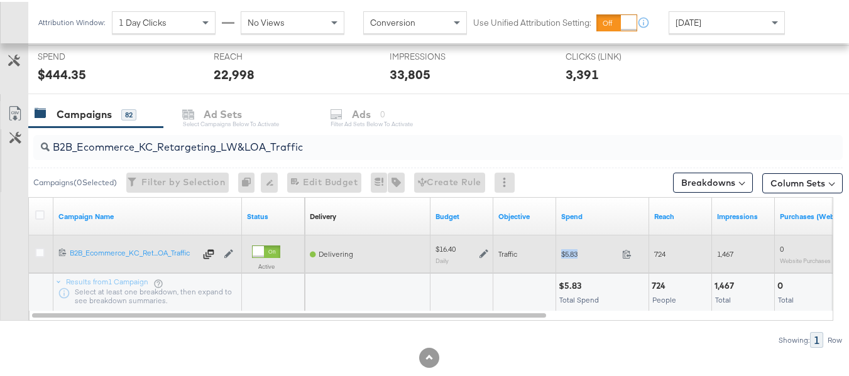
click at [569, 252] on span "$5.83" at bounding box center [589, 252] width 56 height 9
copy div "$5.83"
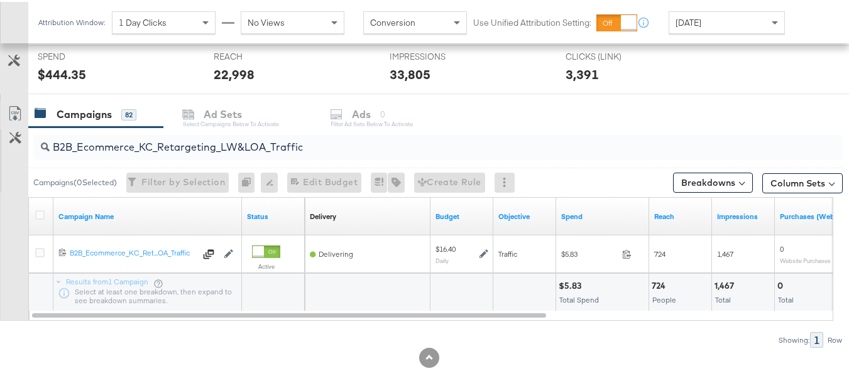
click at [248, 148] on input "B2B_Ecommerce_KC_Retargeting_LW&LOA_Traffic" at bounding box center [410, 140] width 721 height 25
paste input "KC_Retargeting_Prospects & Clients_Conversions"
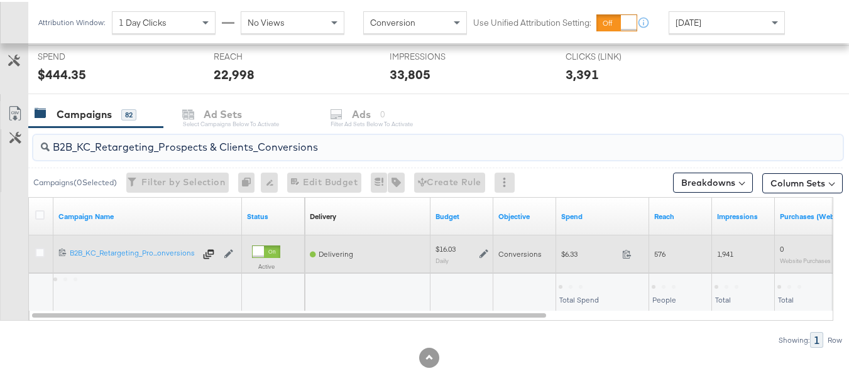
click at [576, 249] on span "$6.33" at bounding box center [589, 252] width 56 height 9
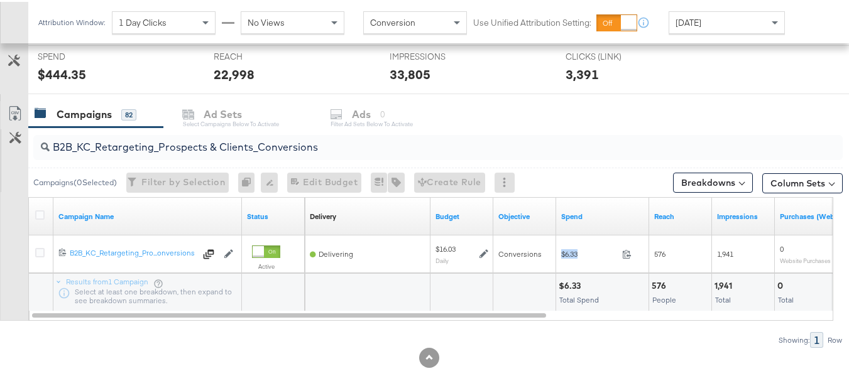
copy div "$6.33"
click at [216, 134] on input "B2B_KC_Retargeting_Prospects & Clients_Conversions" at bounding box center [410, 140] width 721 height 25
paste input "C_LAND_KC_Pros_Sig"
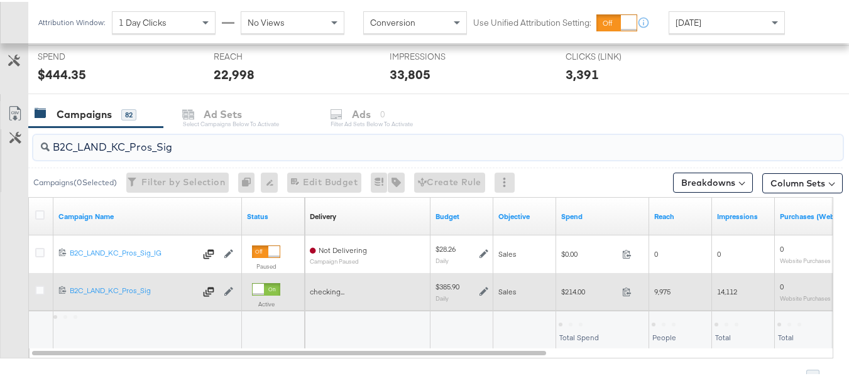
type input "B2C_LAND_KC_Pros_Sig"
click at [570, 302] on div "$214.00 214" at bounding box center [602, 290] width 93 height 38
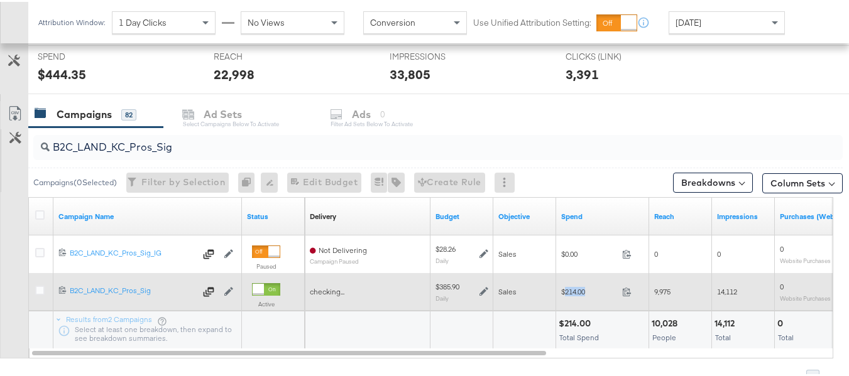
click at [570, 302] on div "$214.00 214" at bounding box center [602, 290] width 93 height 38
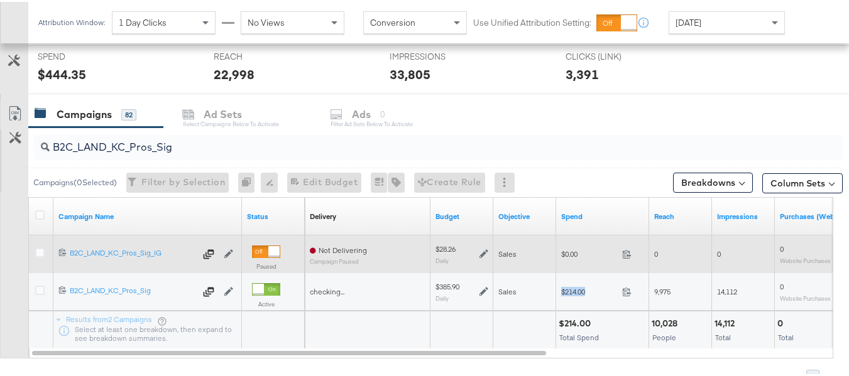
copy div "$214.00"
